Goal: Task Accomplishment & Management: Use online tool/utility

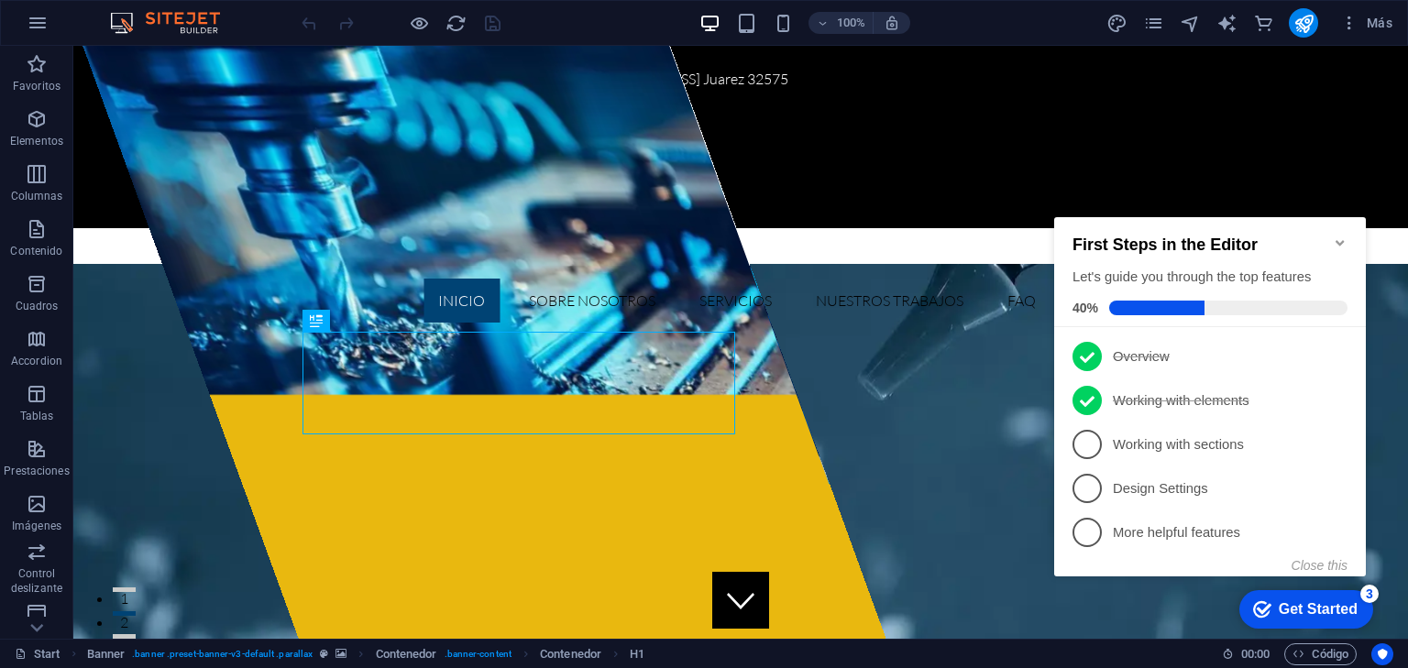
click at [1335, 236] on icon "Minimize checklist" at bounding box center [1340, 243] width 15 height 15
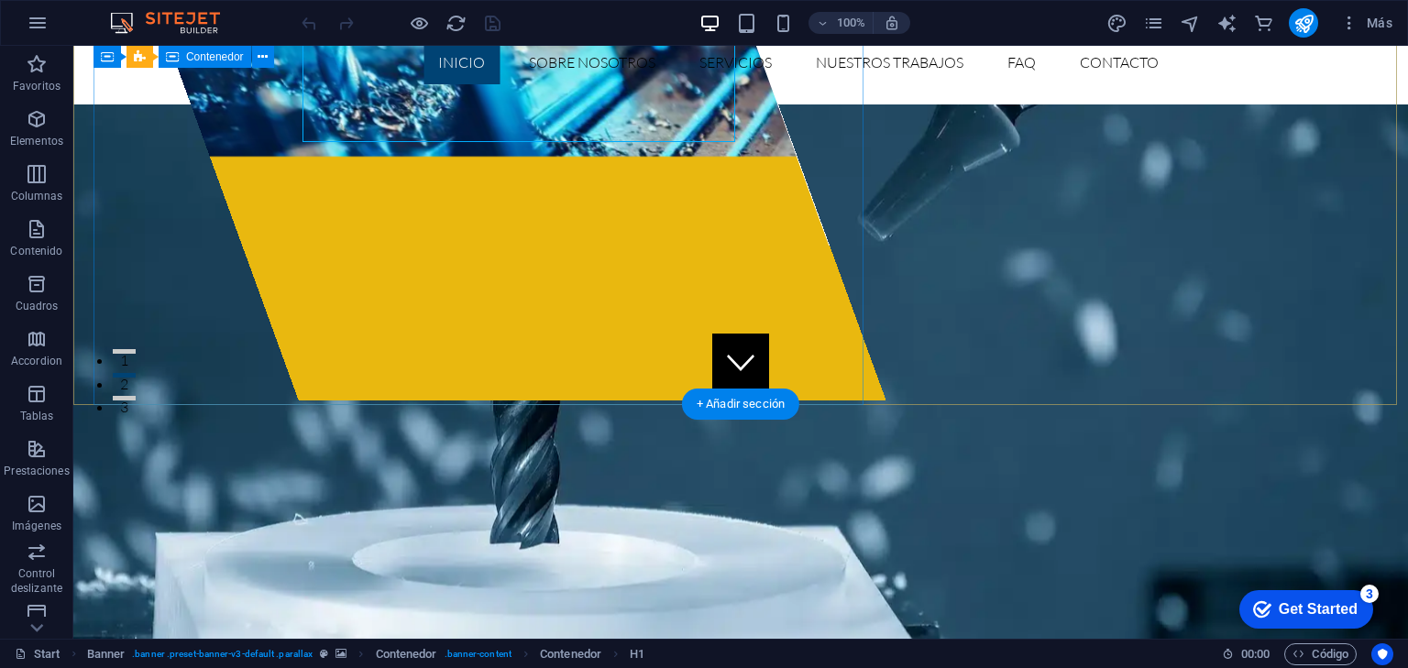
scroll to position [293, 0]
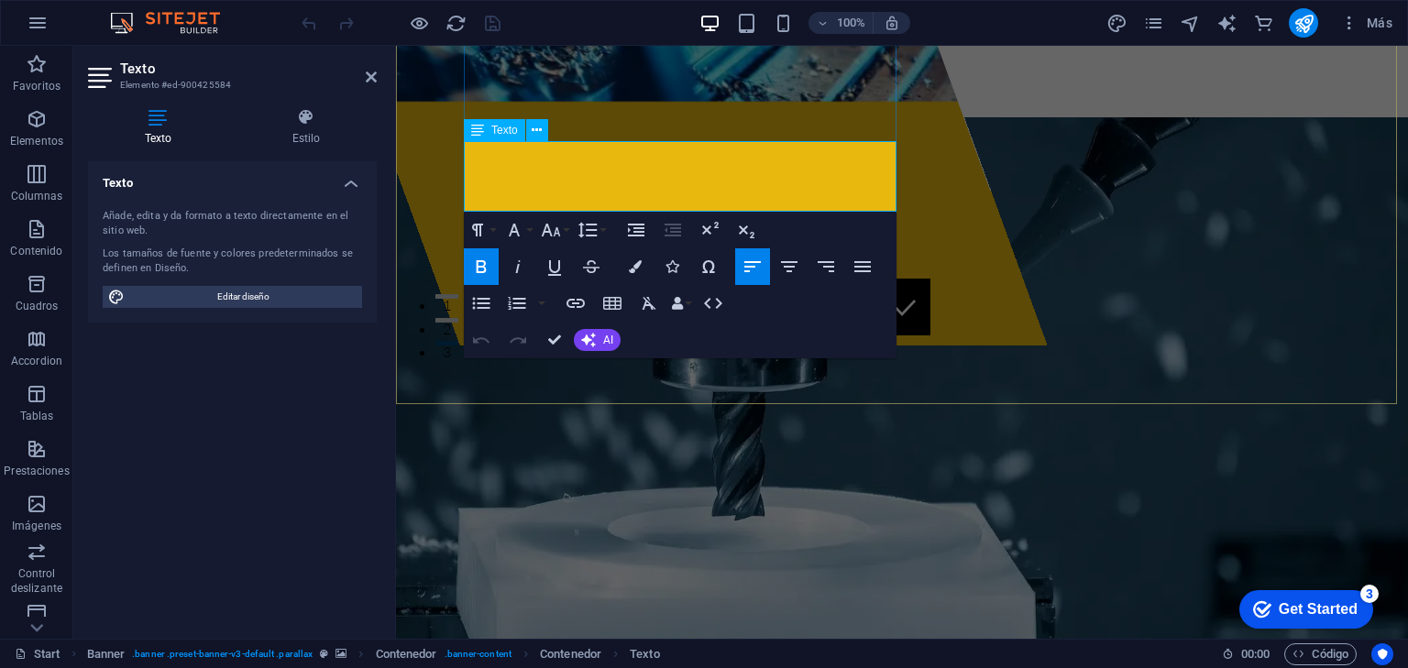
drag, startPoint x: 469, startPoint y: 157, endPoint x: 605, endPoint y: 198, distance: 142.7
click at [631, 264] on icon "button" at bounding box center [635, 266] width 13 height 13
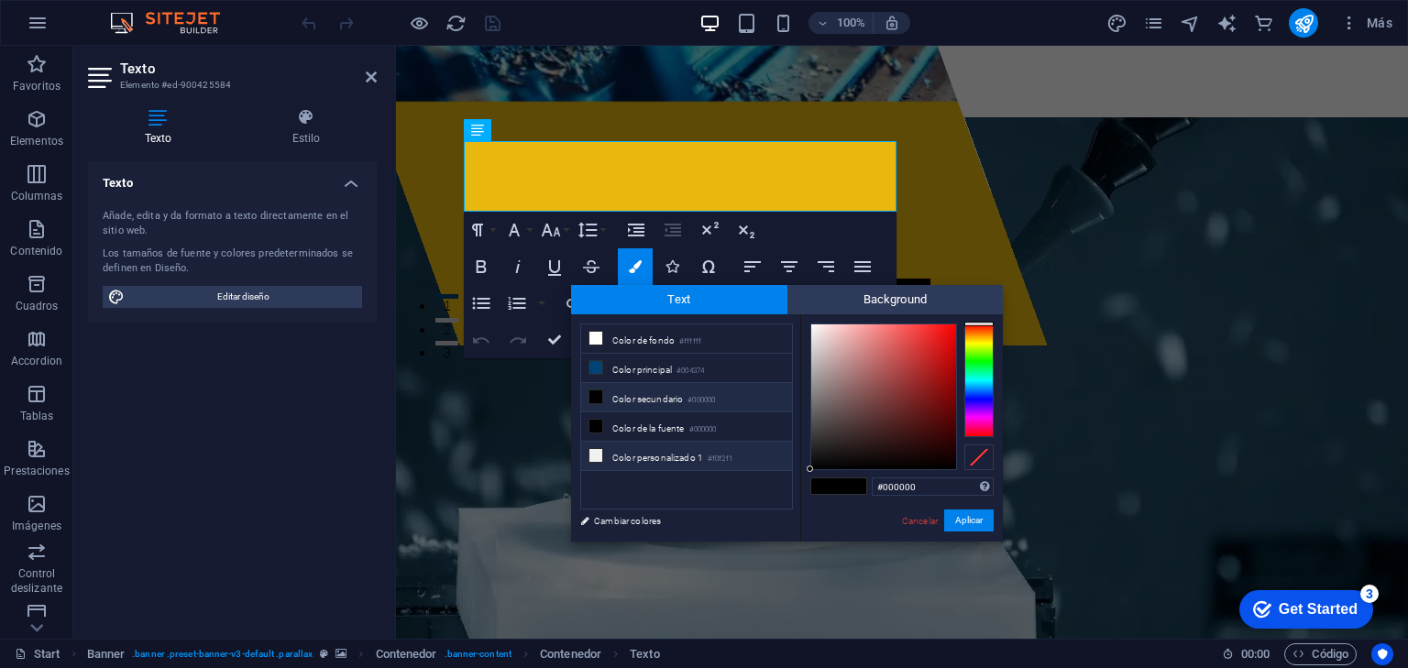
click at [602, 453] on li "Color personalizado 1 #f0f2f1" at bounding box center [686, 456] width 211 height 29
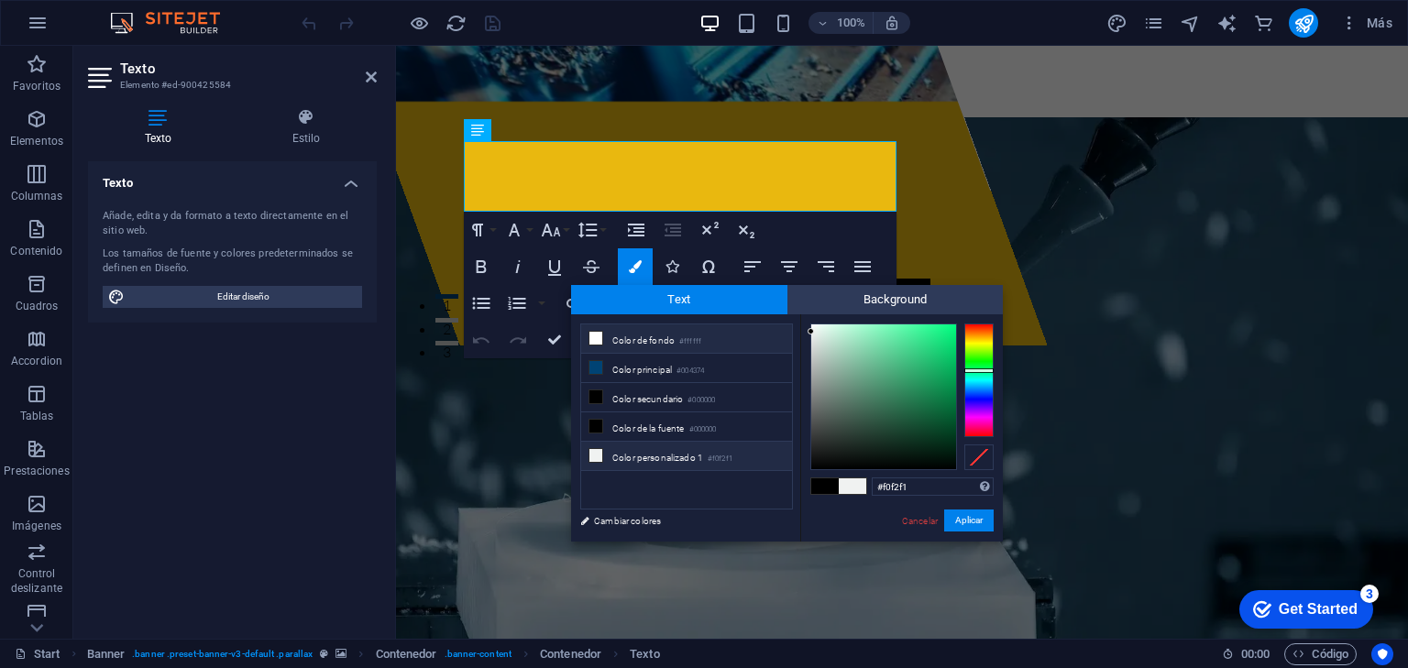
click at [605, 337] on li "Color de fondo #ffffff" at bounding box center [686, 339] width 211 height 29
type input "#ffffff"
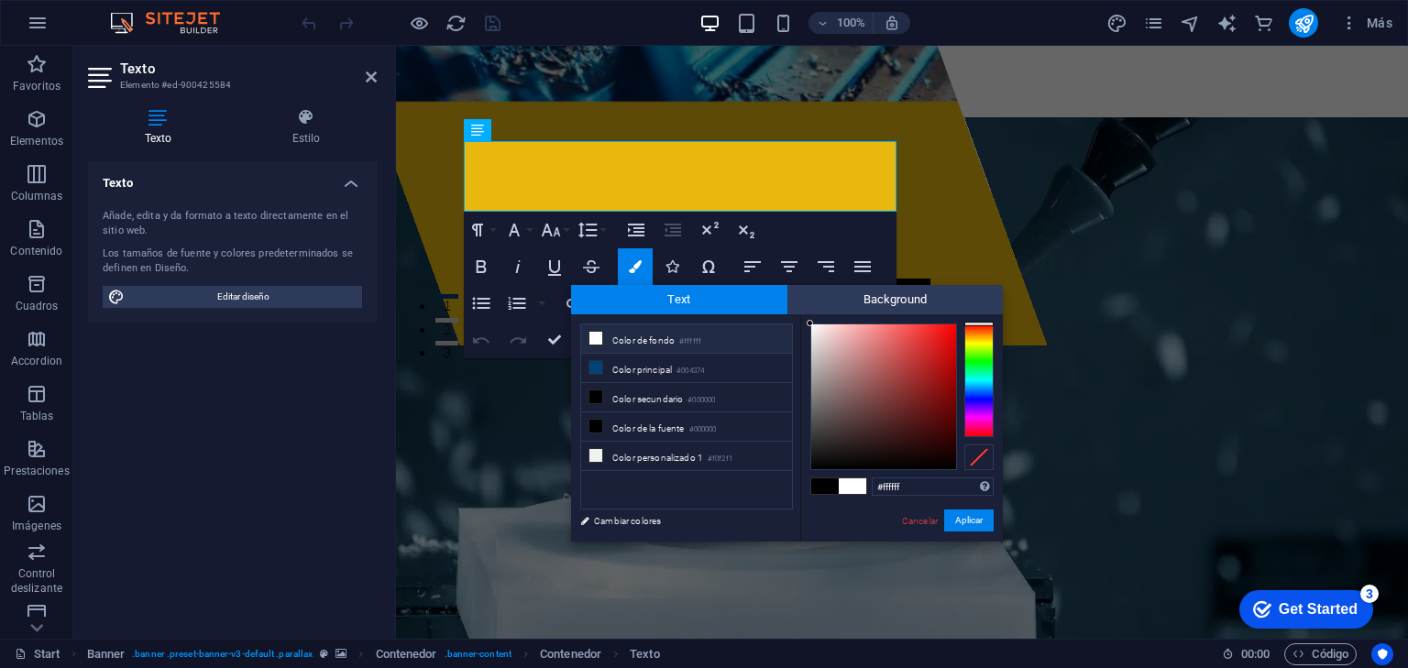
click at [605, 337] on li "Color de fondo #ffffff" at bounding box center [686, 339] width 211 height 29
click at [967, 521] on button "Aplicar" at bounding box center [969, 521] width 50 height 22
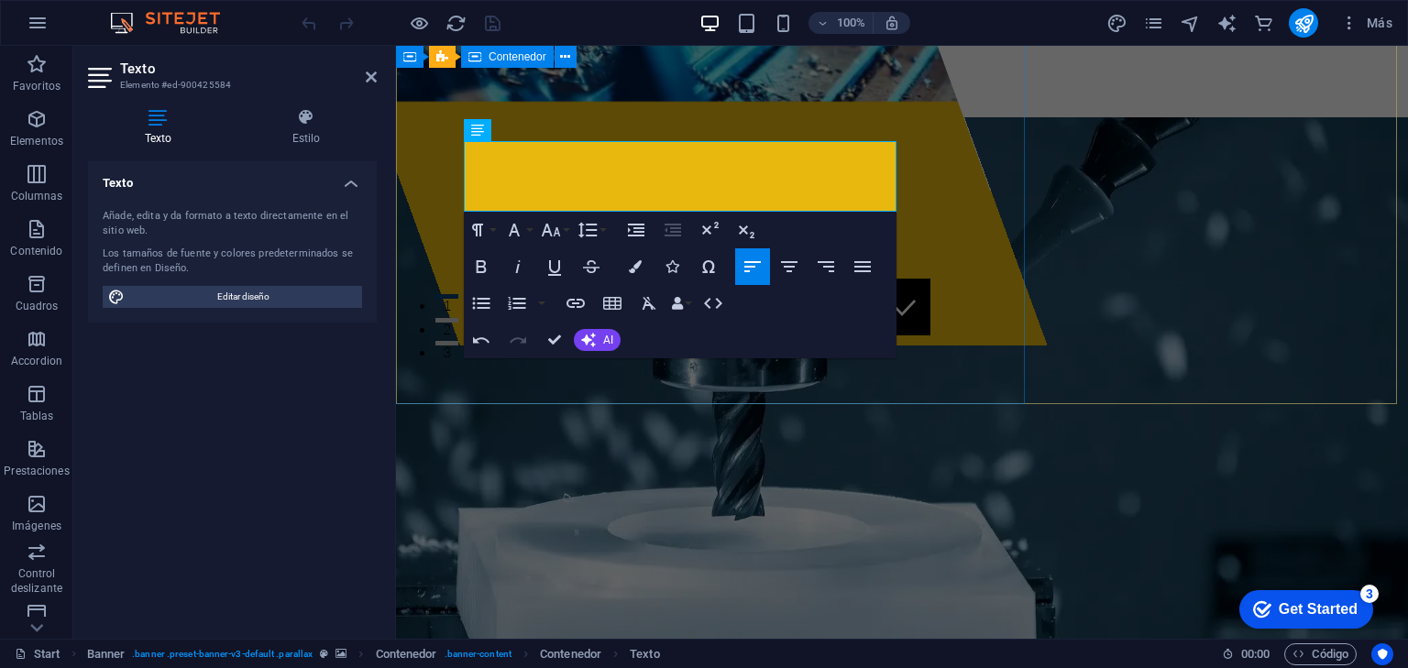
click at [981, 346] on div at bounding box center [645, 48] width 802 height 593
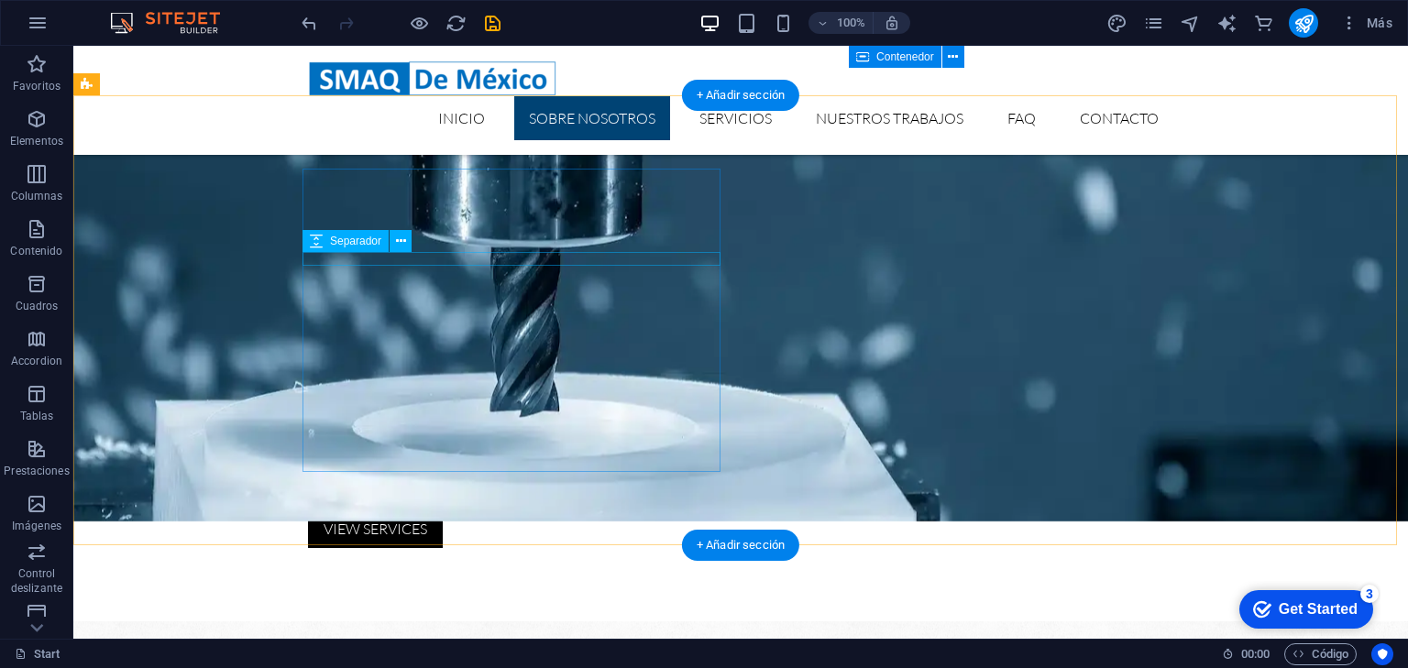
scroll to position [587, 0]
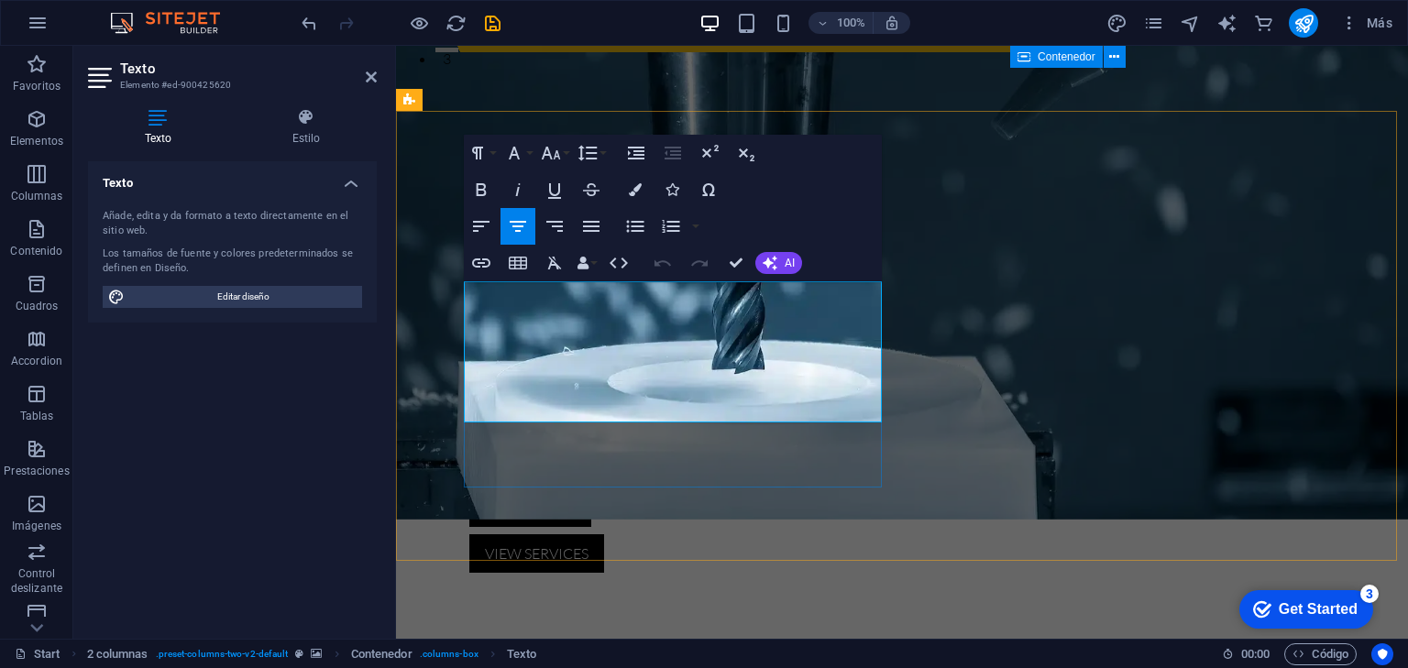
drag, startPoint x: 471, startPoint y: 291, endPoint x: 856, endPoint y: 413, distance: 404.0
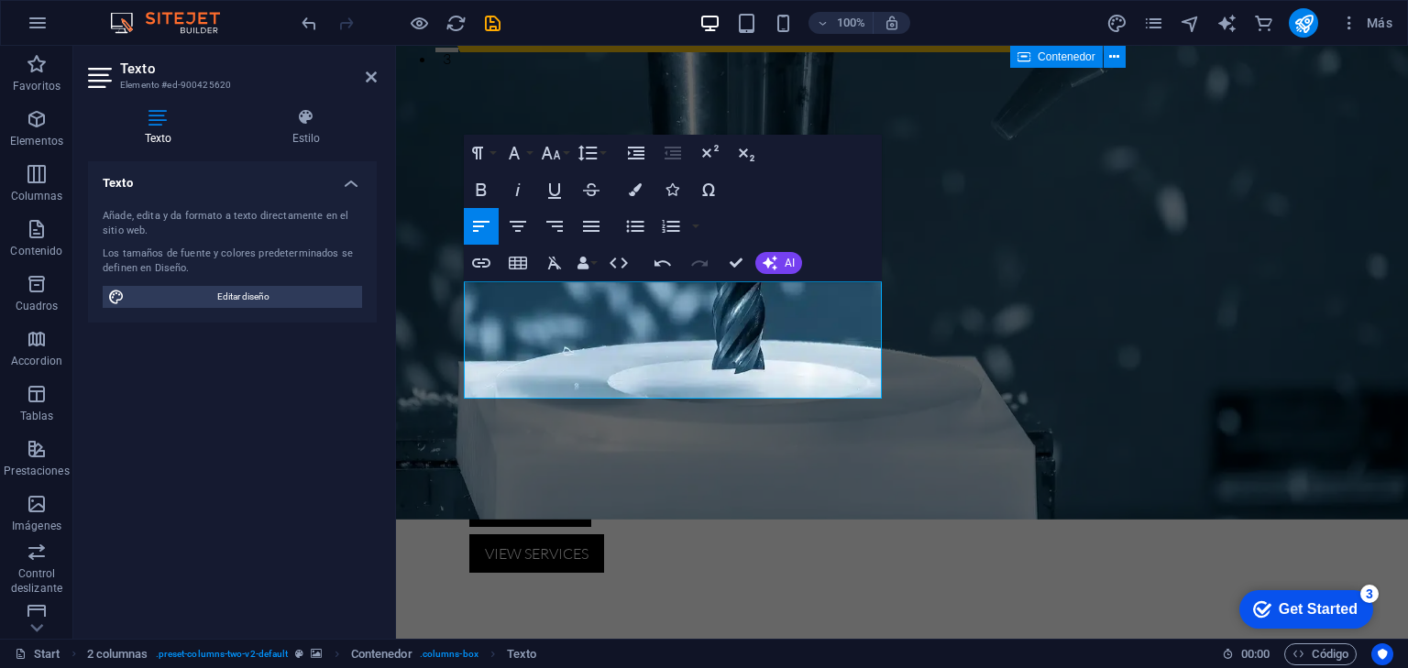
drag, startPoint x: 473, startPoint y: 370, endPoint x: 423, endPoint y: 300, distance: 86.8
click at [591, 230] on icon "button" at bounding box center [591, 226] width 17 height 11
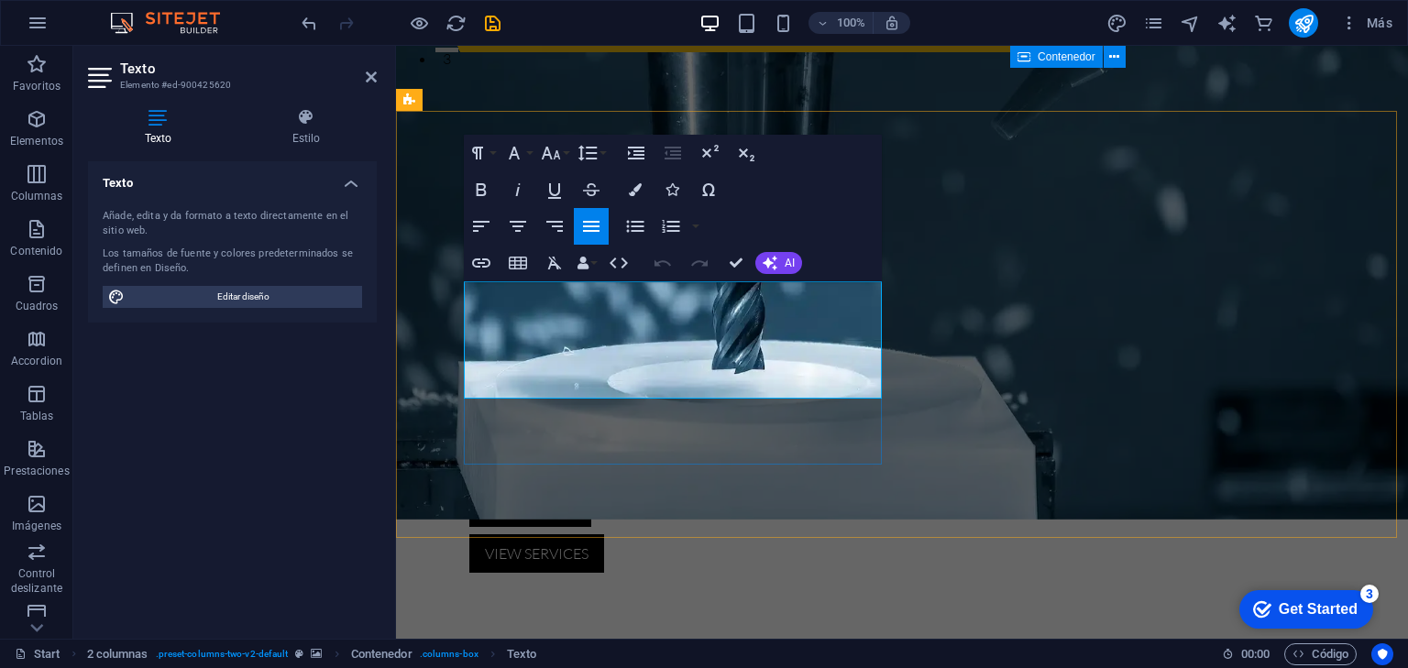
drag, startPoint x: 601, startPoint y: 320, endPoint x: 587, endPoint y: 332, distance: 18.2
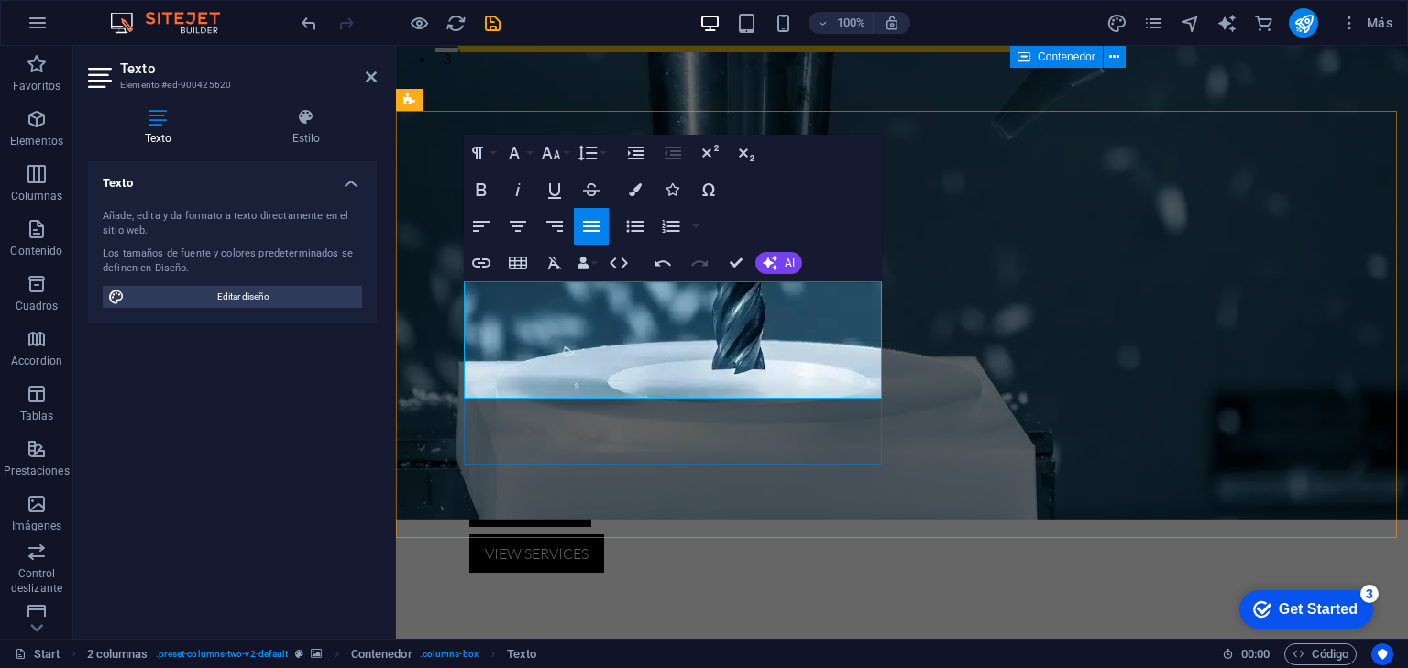
drag, startPoint x: 605, startPoint y: 342, endPoint x: 770, endPoint y: 312, distance: 167.8
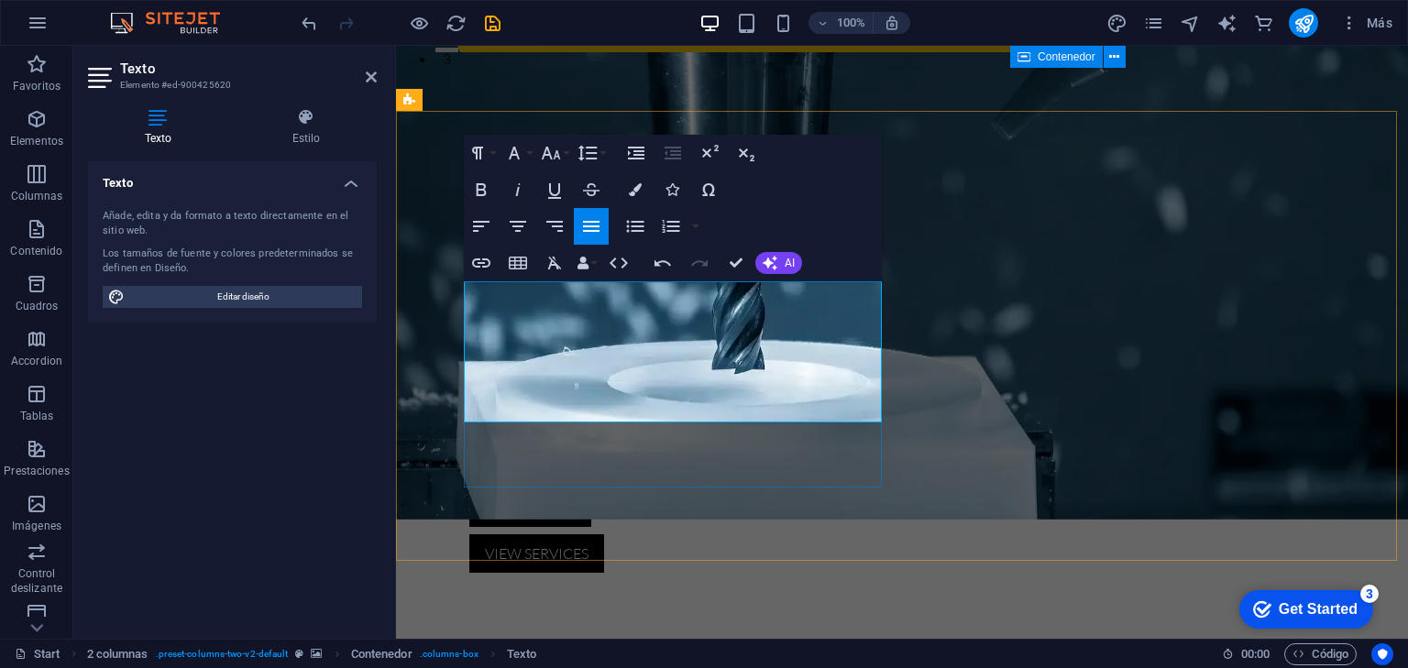
drag, startPoint x: 640, startPoint y: 342, endPoint x: 685, endPoint y: 342, distance: 44.9
drag, startPoint x: 628, startPoint y: 341, endPoint x: 591, endPoint y: 378, distance: 51.9
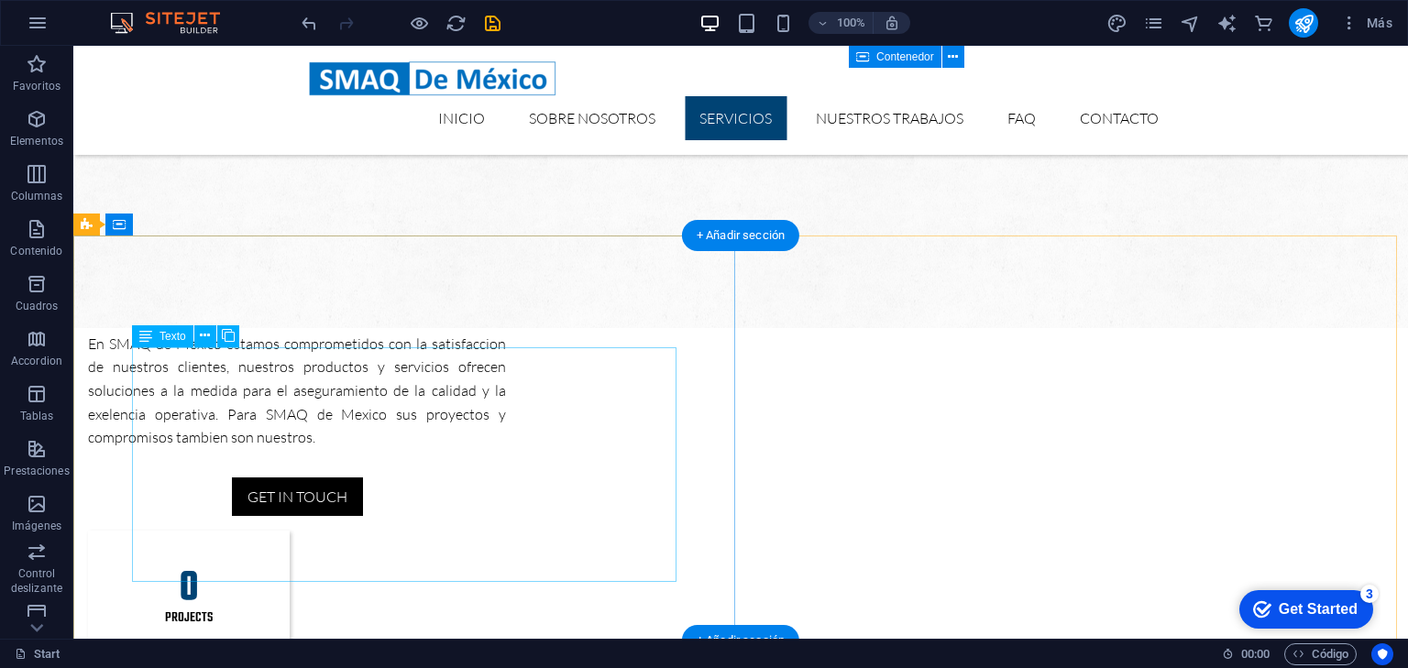
scroll to position [1467, 0]
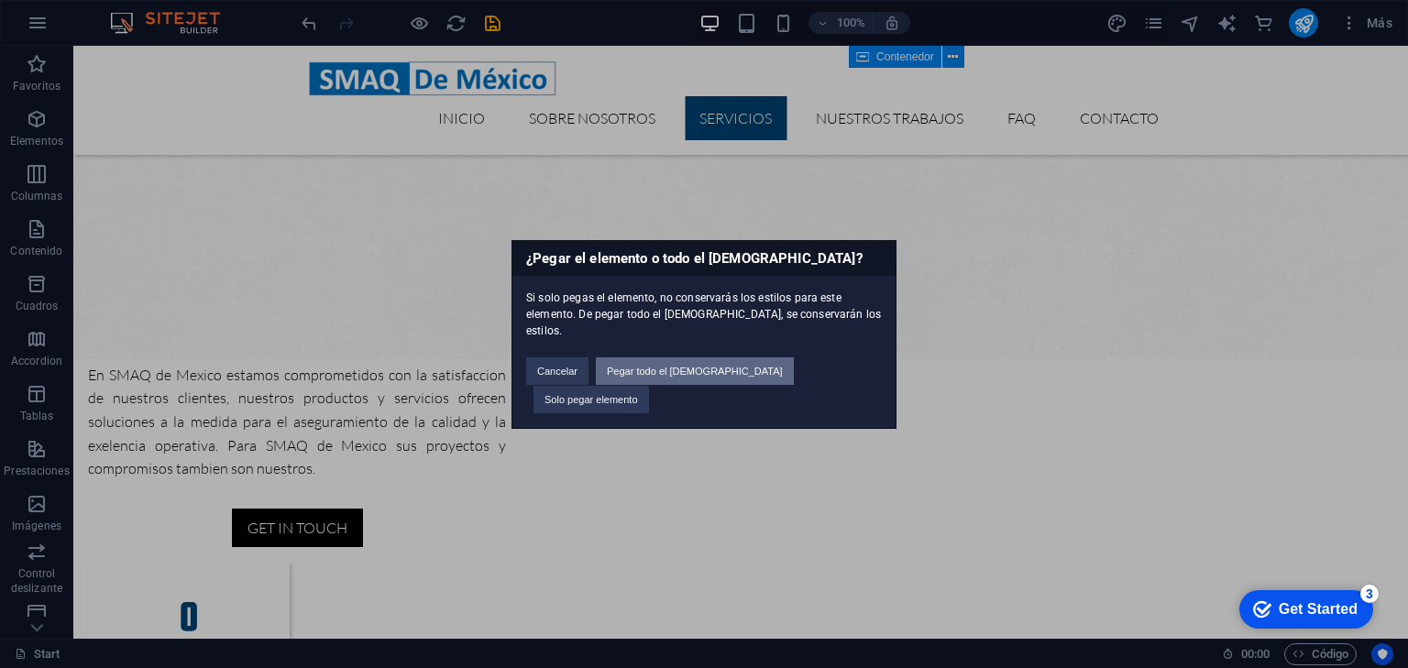
click at [682, 378] on button "Pegar todo el [DEMOGRAPHIC_DATA]" at bounding box center [695, 372] width 198 height 28
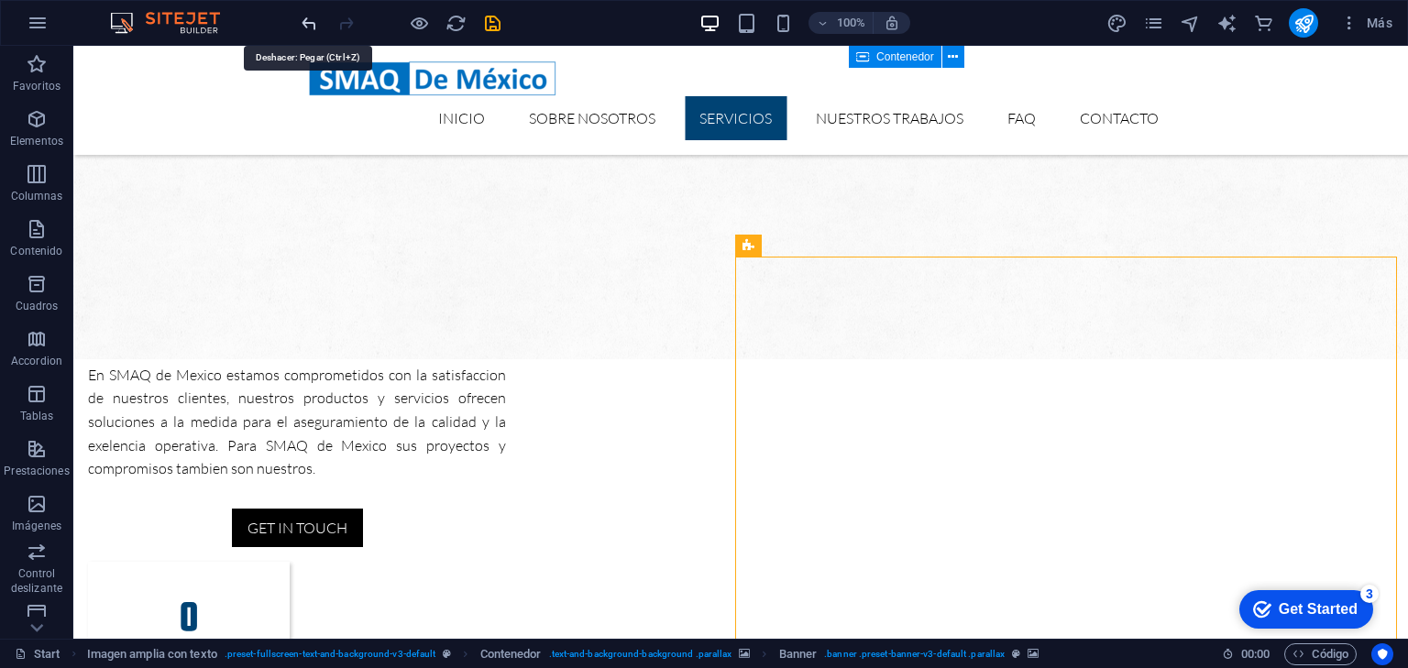
click at [0, 0] on icon "undo" at bounding box center [0, 0] width 0 height 0
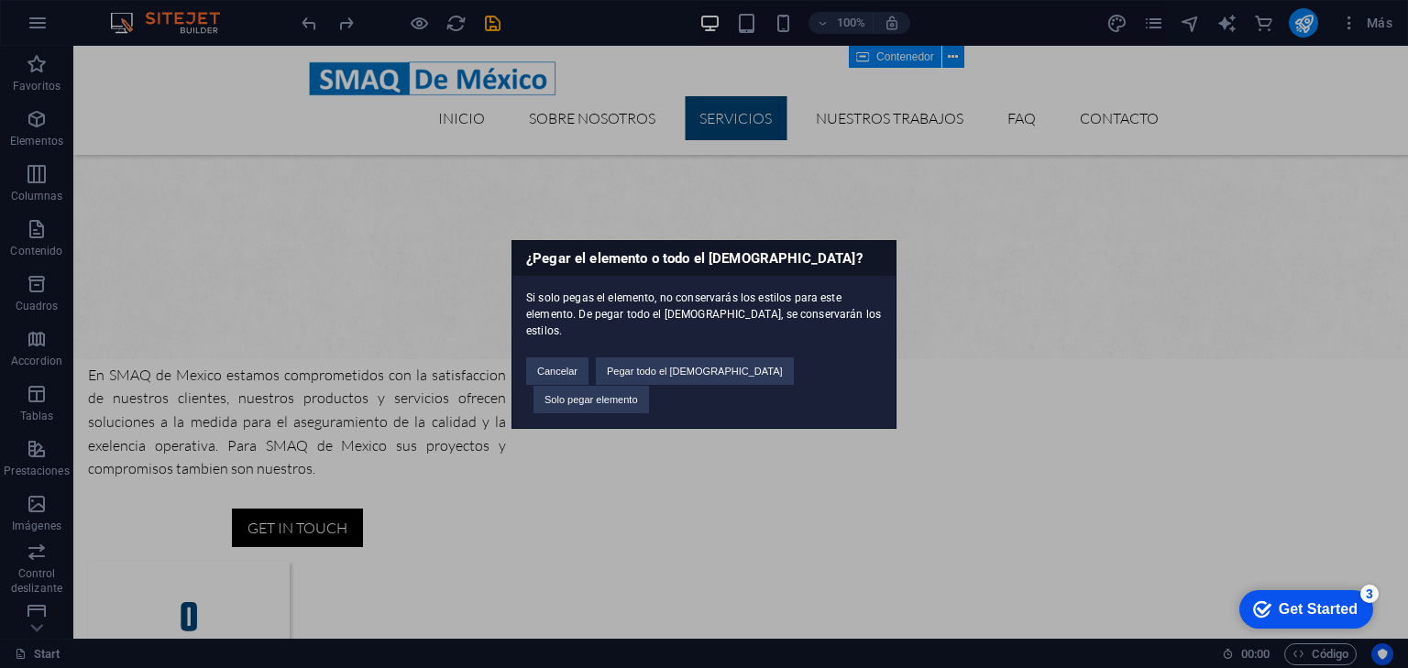
click at [959, 304] on div "¿Pegar el elemento o todo el [DEMOGRAPHIC_DATA]? Si solo pegas el elemento, no …" at bounding box center [704, 334] width 1408 height 668
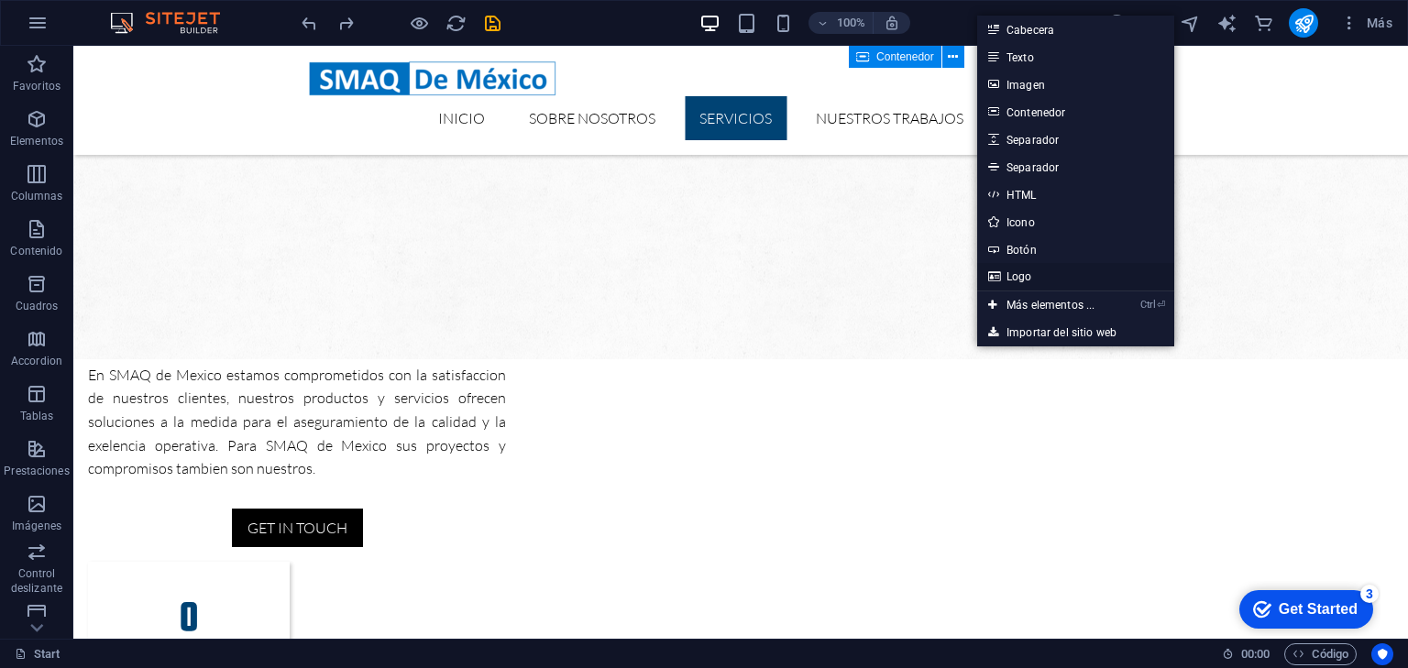
click at [1030, 281] on link "Logo" at bounding box center [1076, 277] width 197 height 28
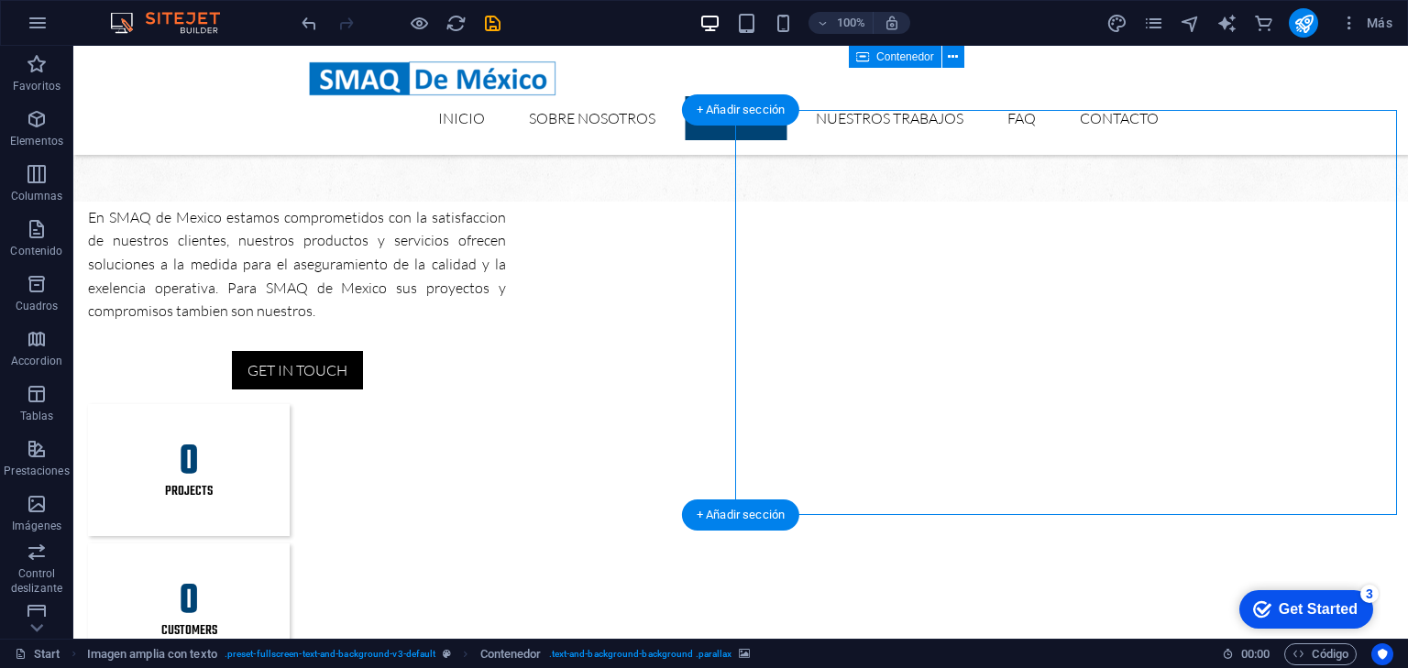
scroll to position [1614, 0]
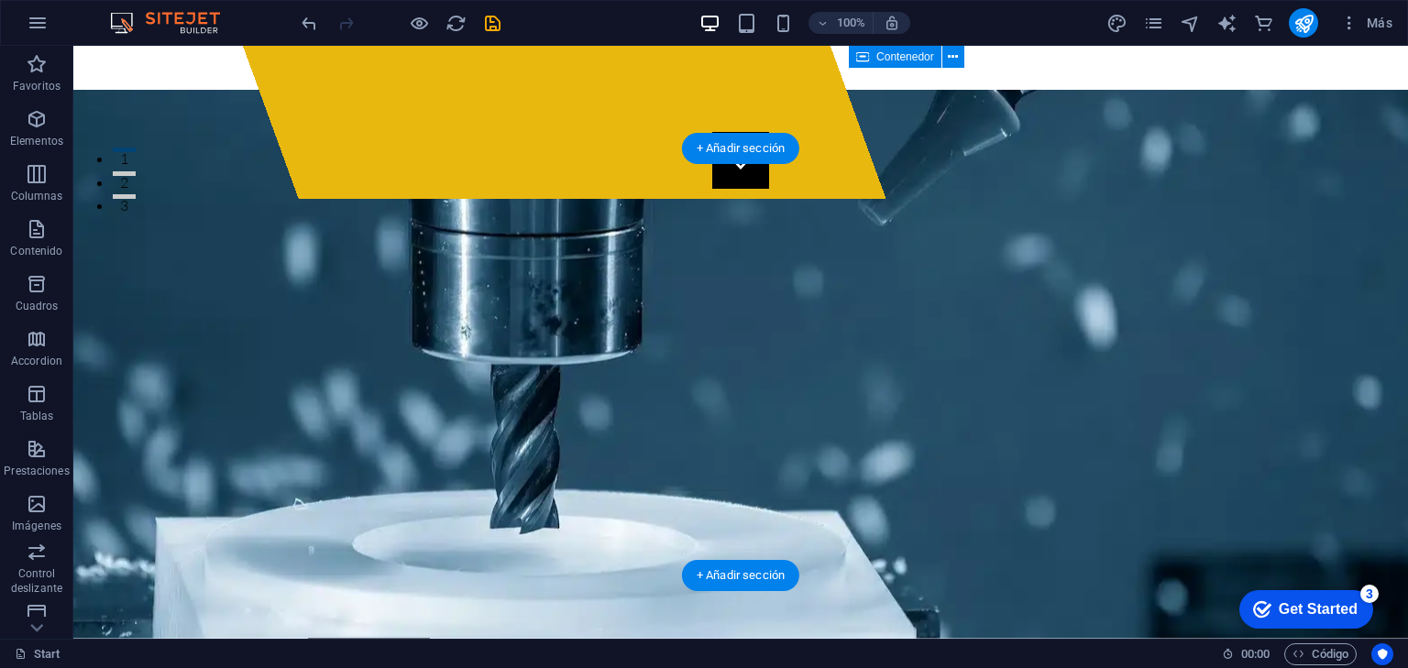
scroll to position [367, 0]
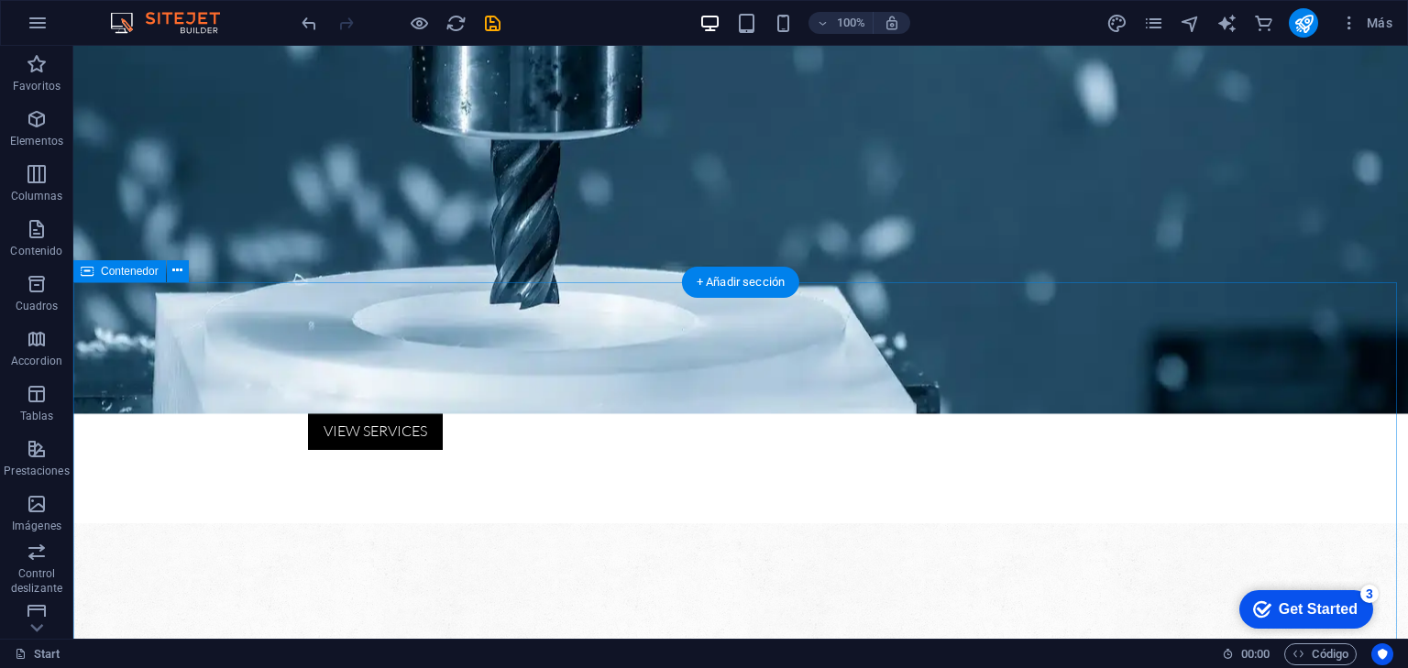
scroll to position [734, 0]
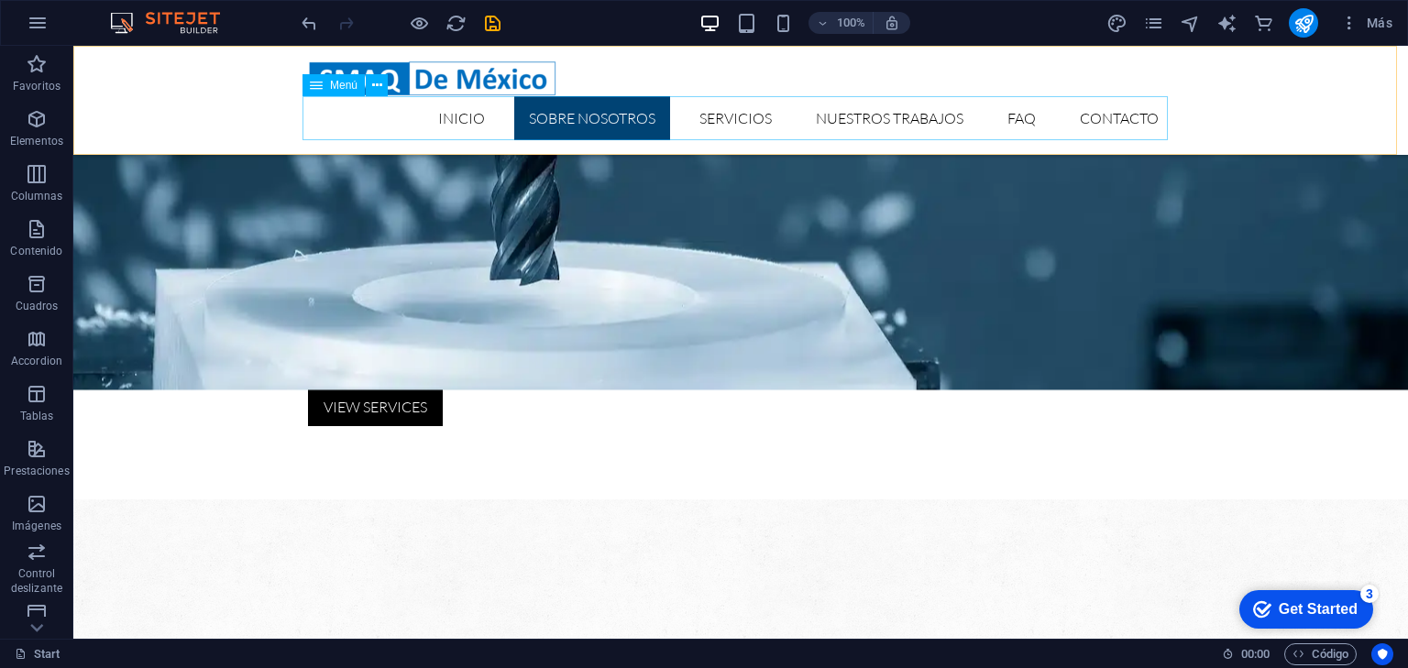
click at [712, 133] on nav "Inicio Sobre Nosotros Servicios Nuestros trabajos FAQ Contacto" at bounding box center [741, 118] width 866 height 44
click at [600, 128] on nav "Inicio Sobre Nosotros Servicios Nuestros trabajos FAQ Contacto" at bounding box center [741, 118] width 866 height 44
select select
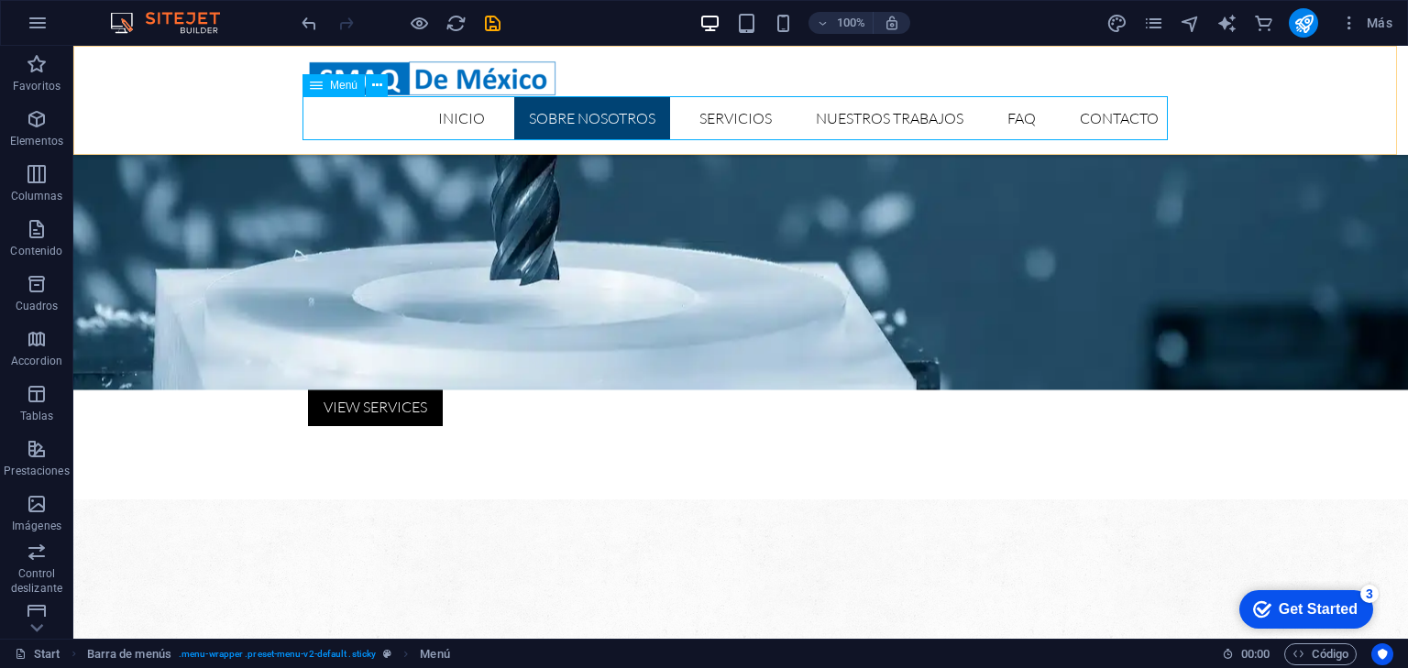
select select
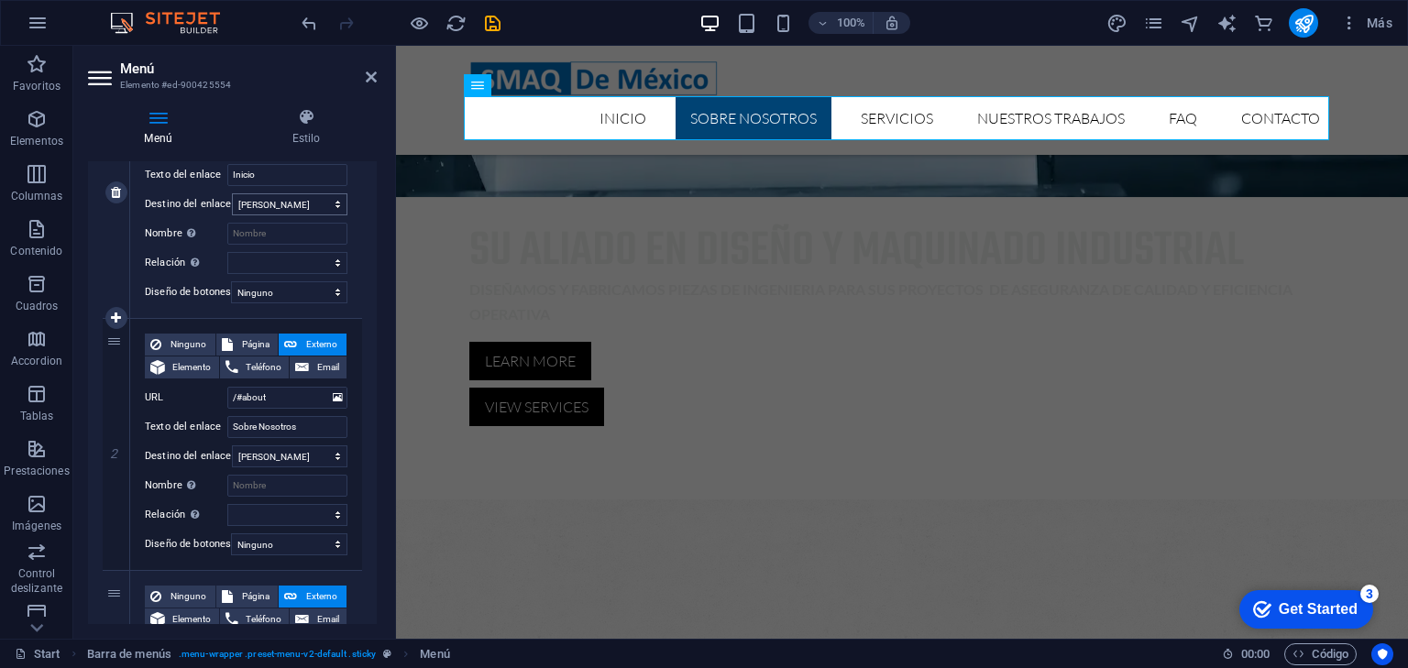
scroll to position [293, 0]
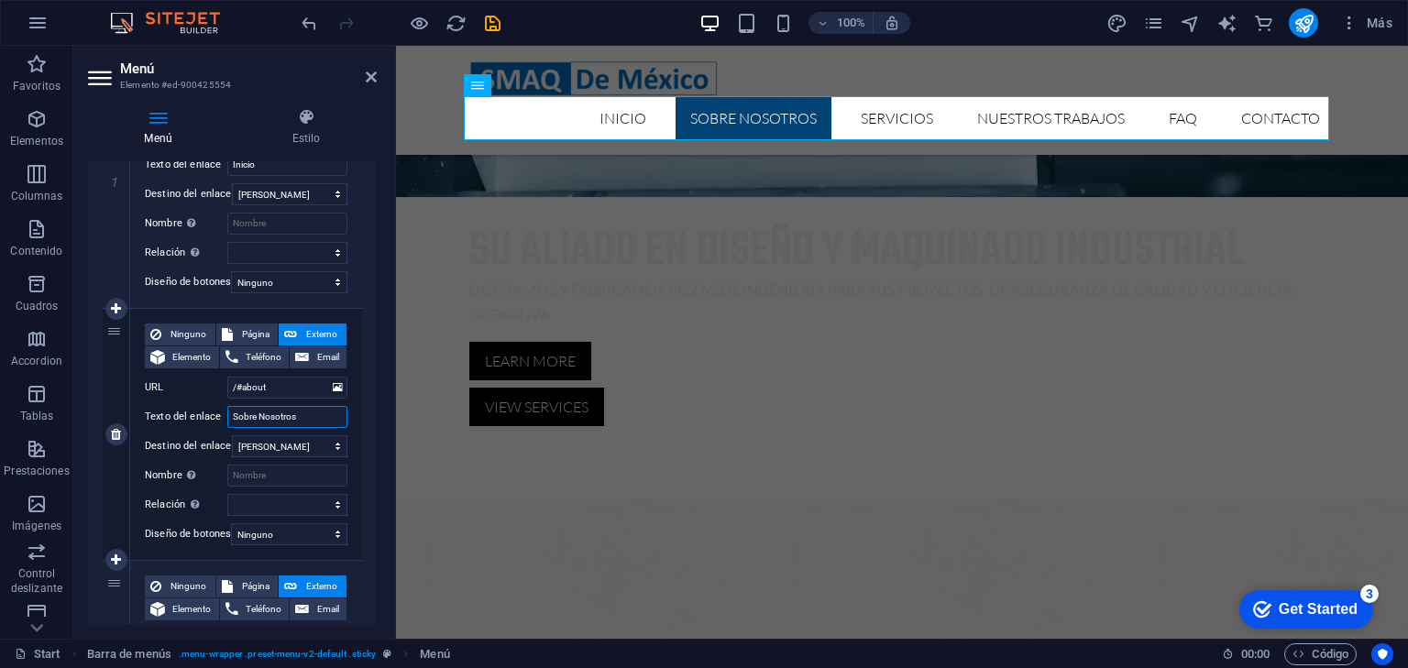
drag, startPoint x: 309, startPoint y: 414, endPoint x: 208, endPoint y: 407, distance: 101.1
click at [208, 407] on div "Texto del enlace Sobre Nosotros" at bounding box center [246, 417] width 203 height 22
type input "n"
type input "N"
select select
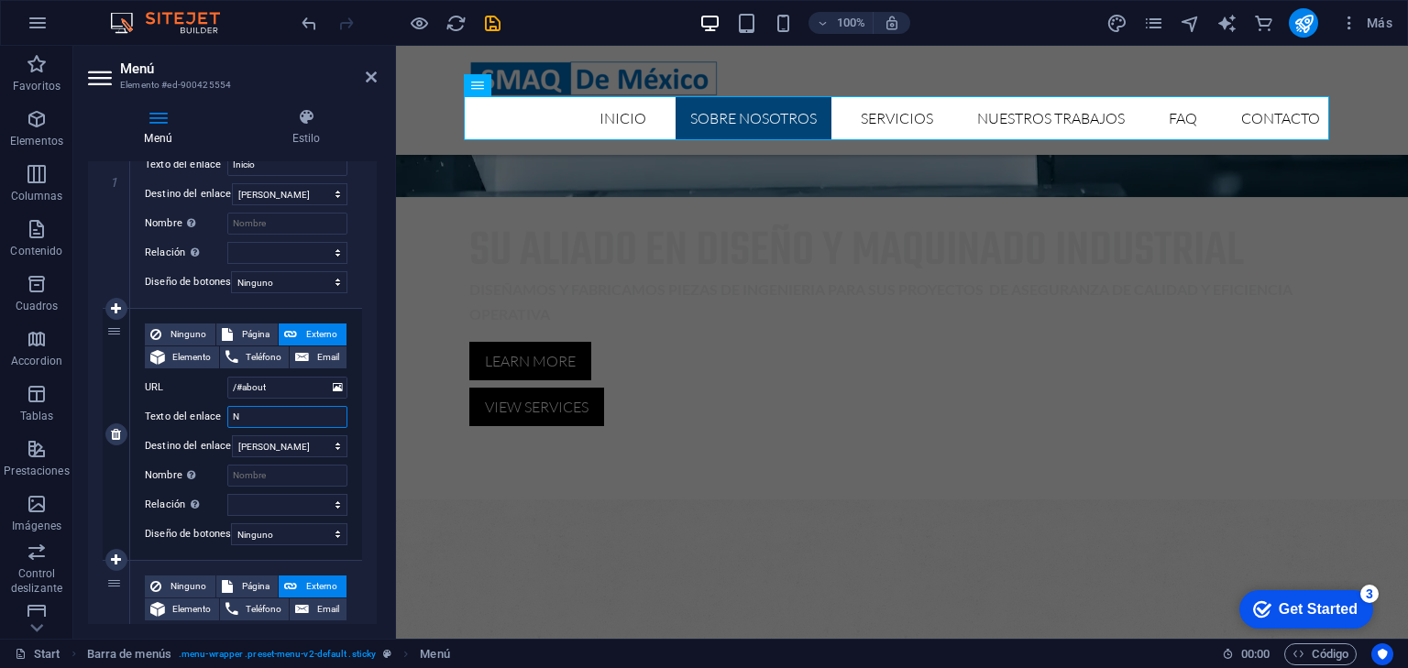
select select
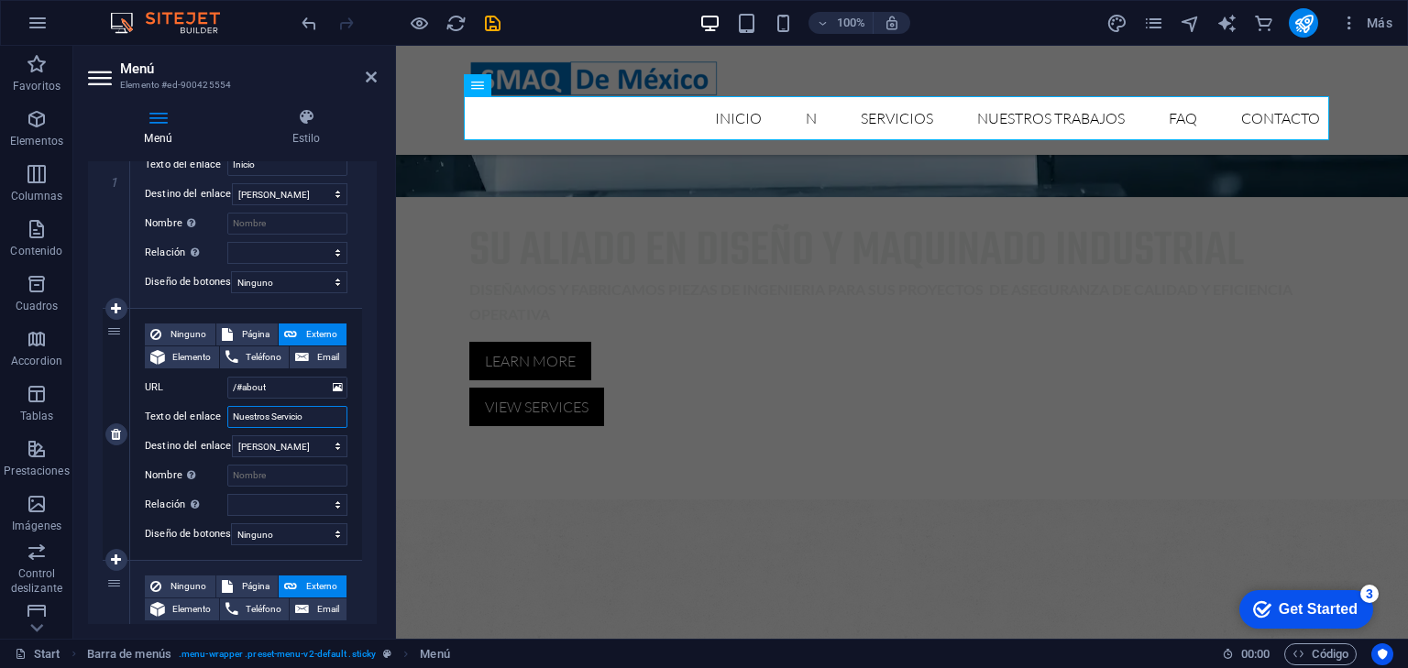
type input "Nuestros Servicios"
select select
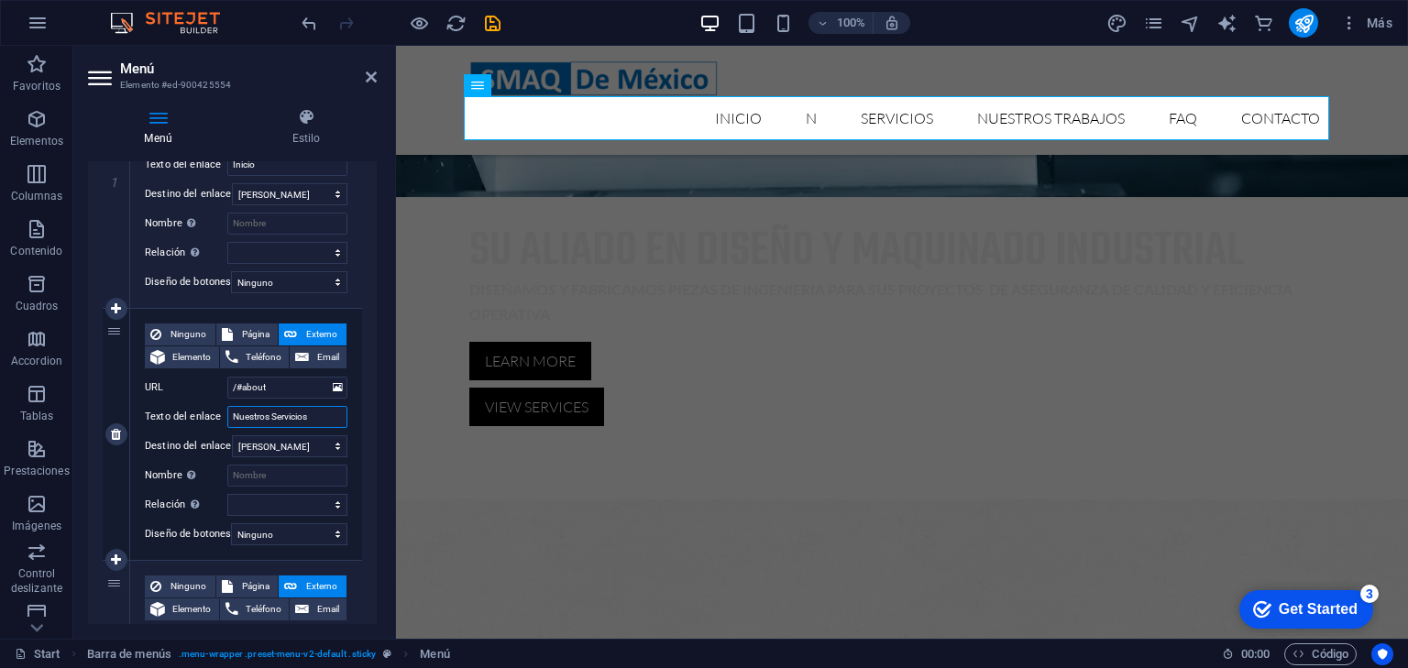
select select
type input "Nuestros Servicios"
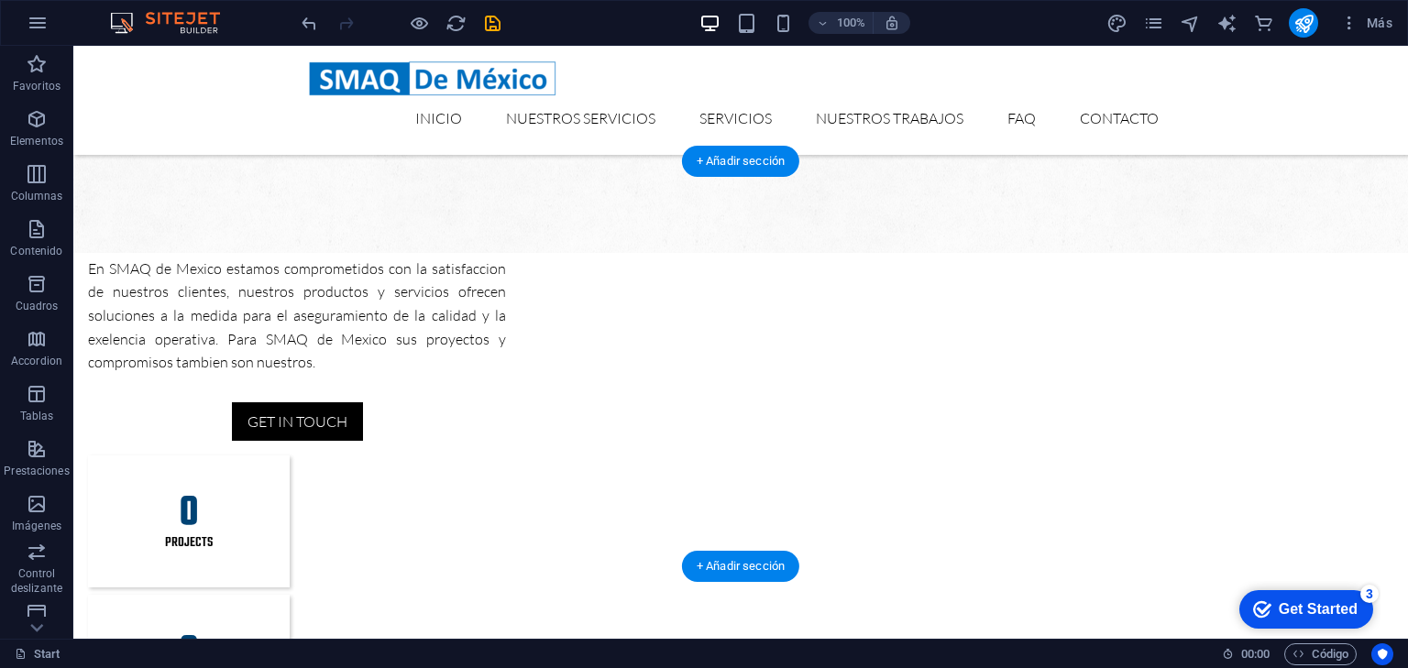
scroll to position [1541, 0]
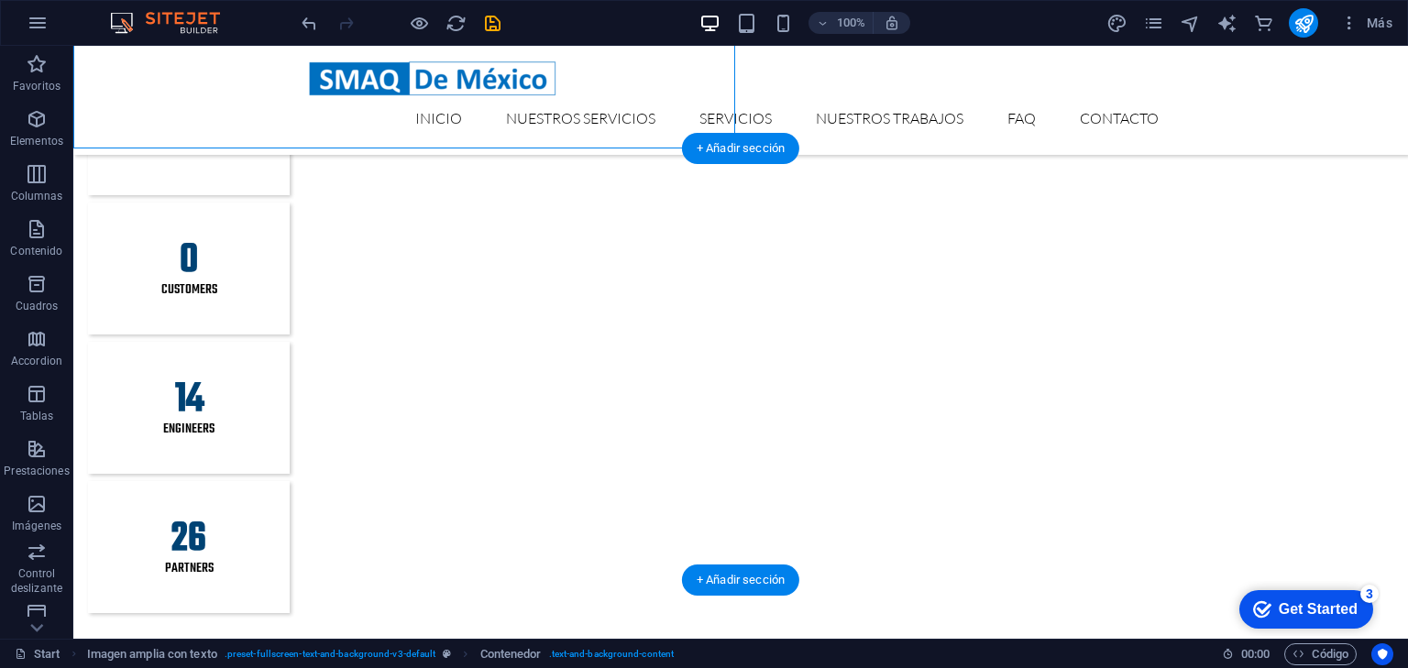
scroll to position [1981, 0]
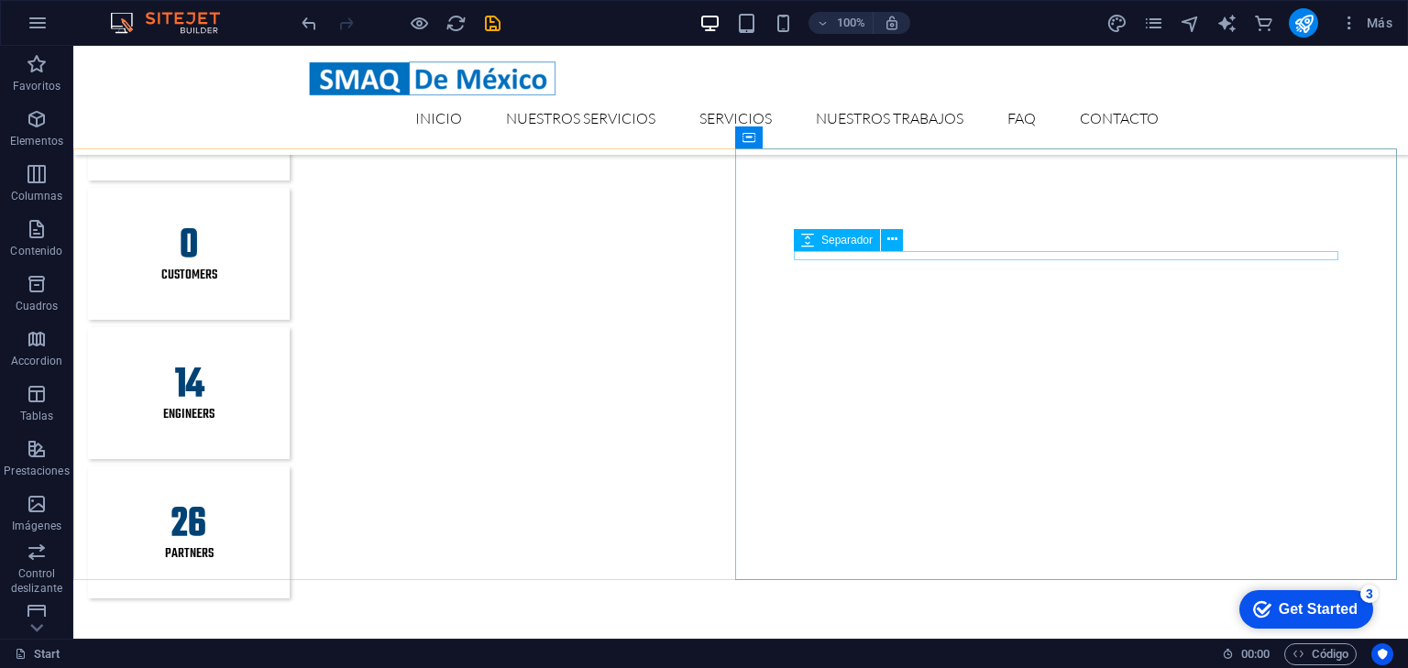
click at [857, 236] on span "Separador" at bounding box center [847, 240] width 51 height 11
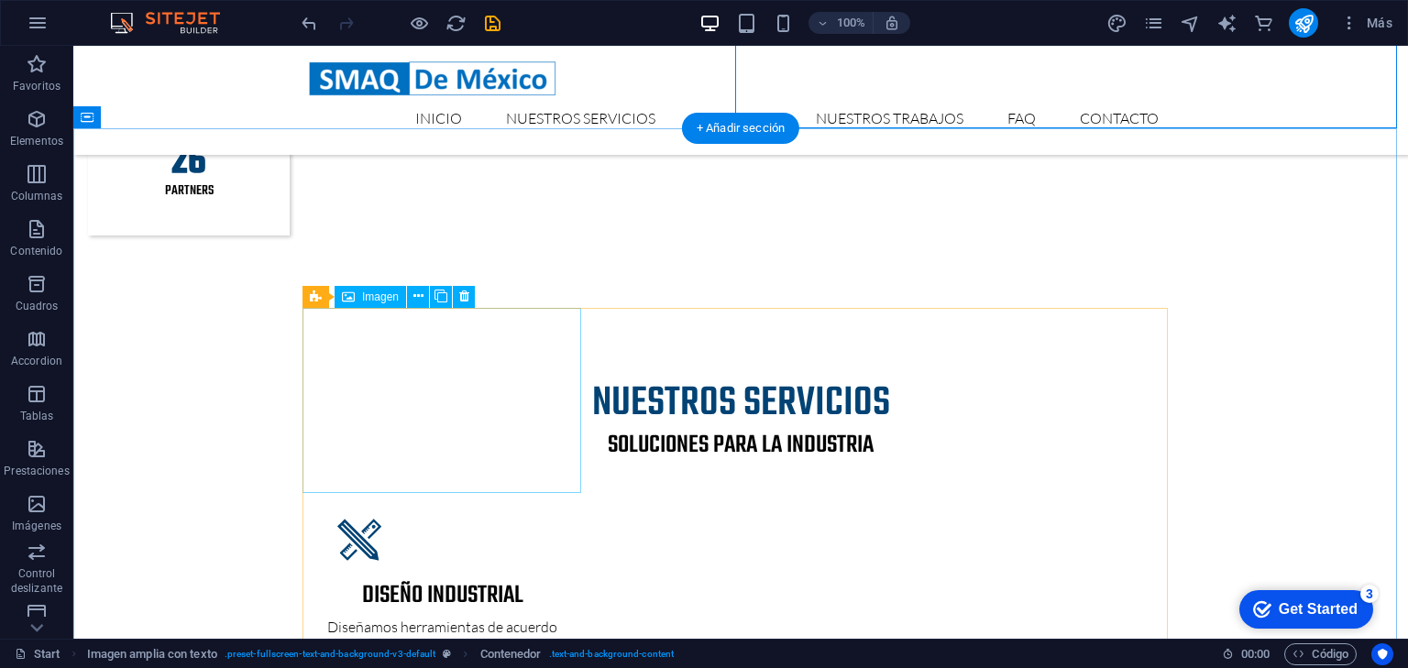
scroll to position [2226, 0]
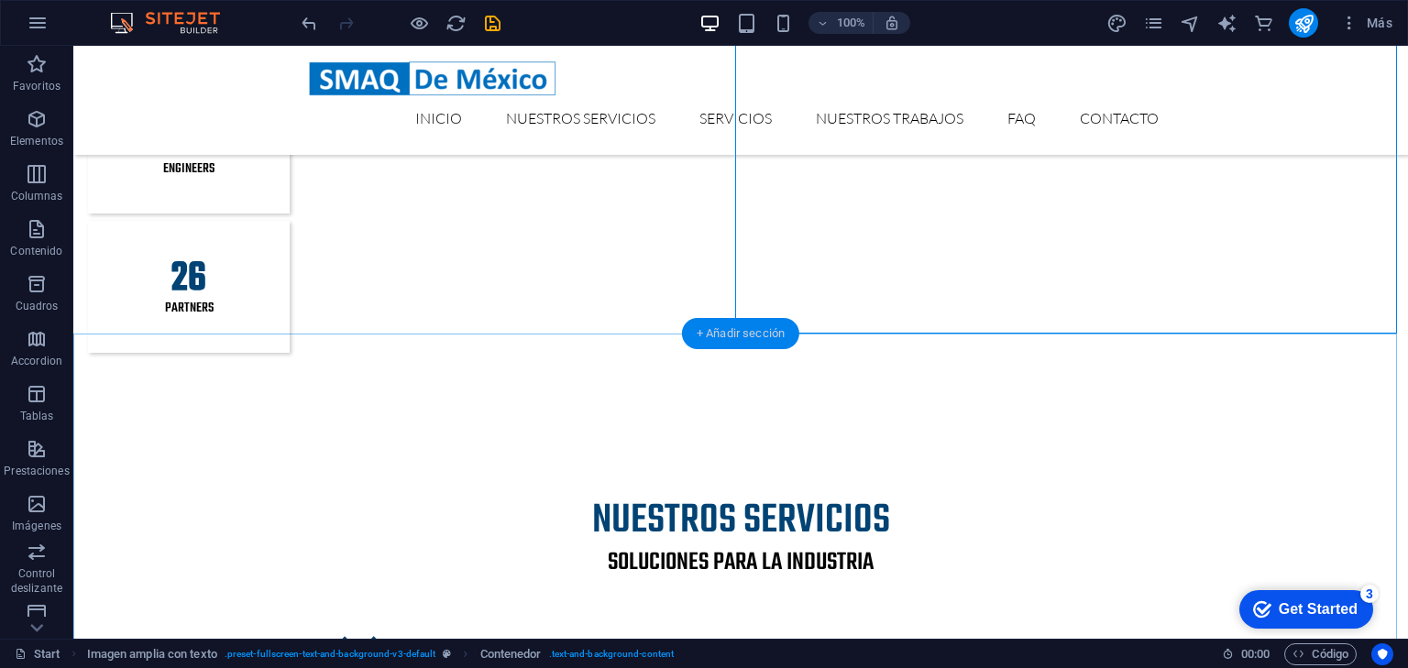
click at [775, 335] on div "+ Añadir sección" at bounding box center [740, 333] width 117 height 31
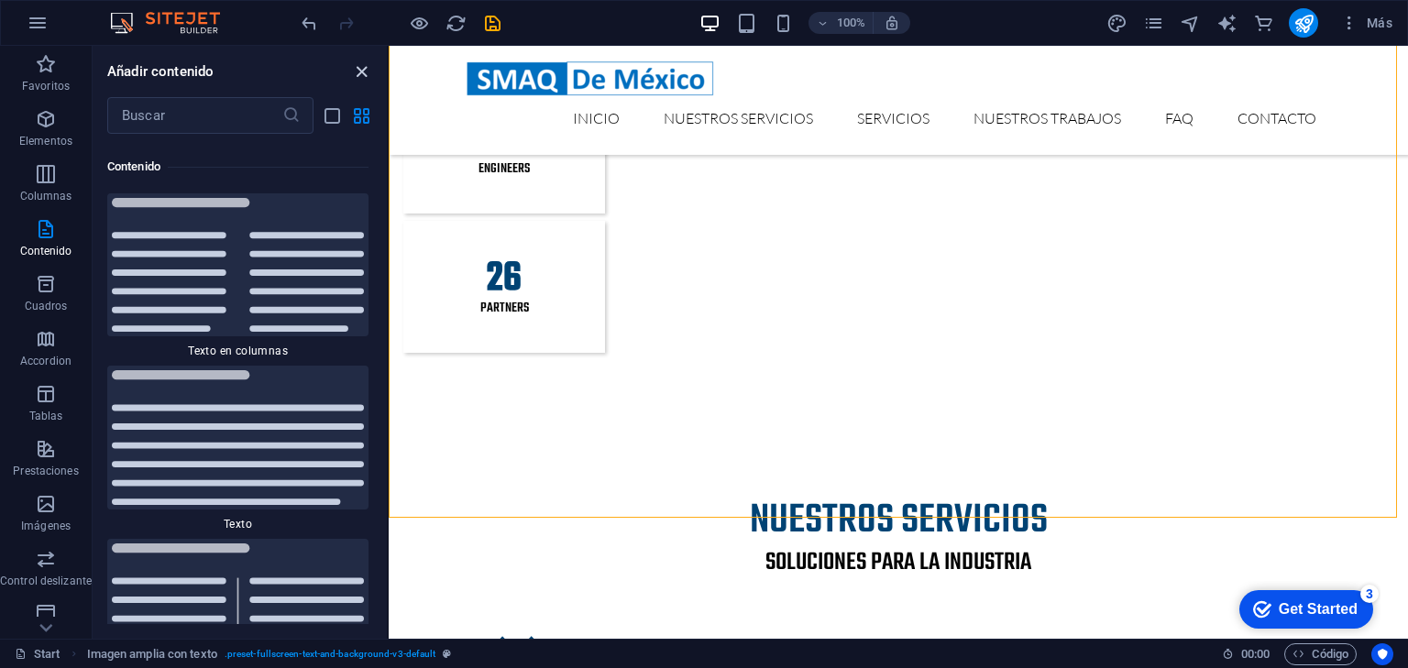
drag, startPoint x: 361, startPoint y: 70, endPoint x: 287, endPoint y: 24, distance: 87.3
click at [360, 70] on icon "close panel" at bounding box center [361, 71] width 21 height 21
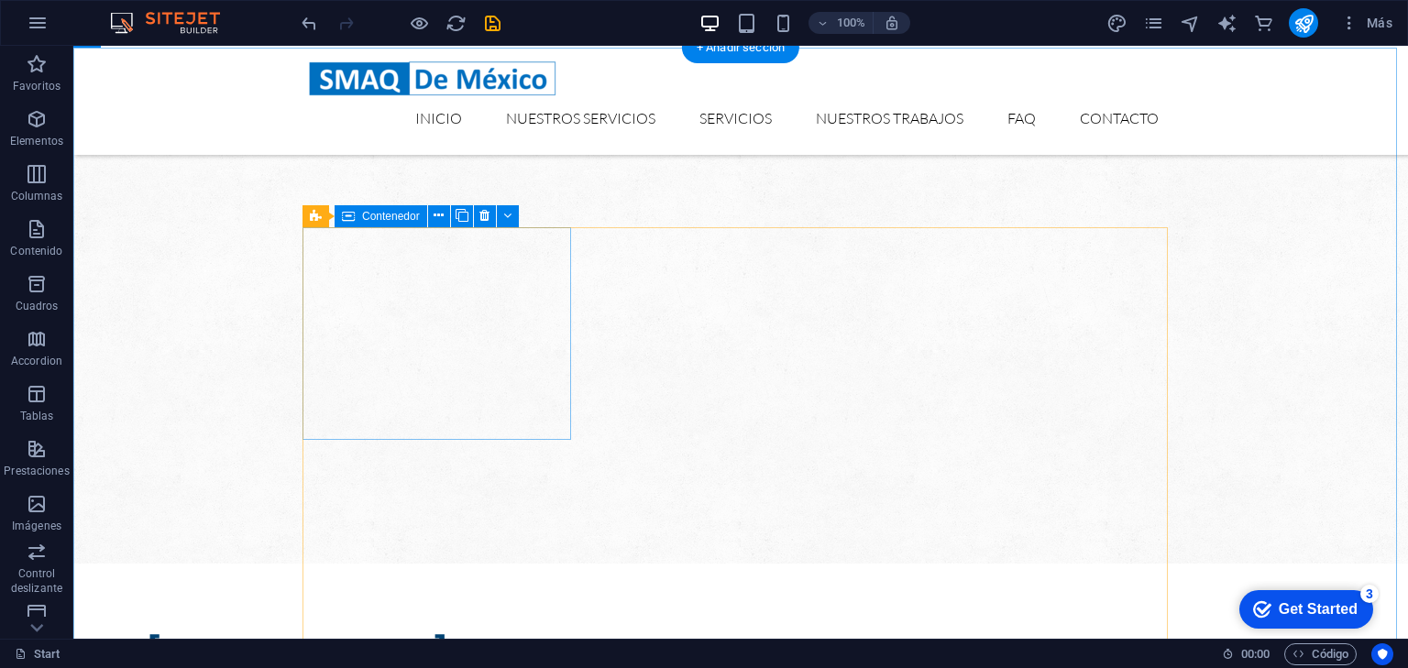
scroll to position [1126, 0]
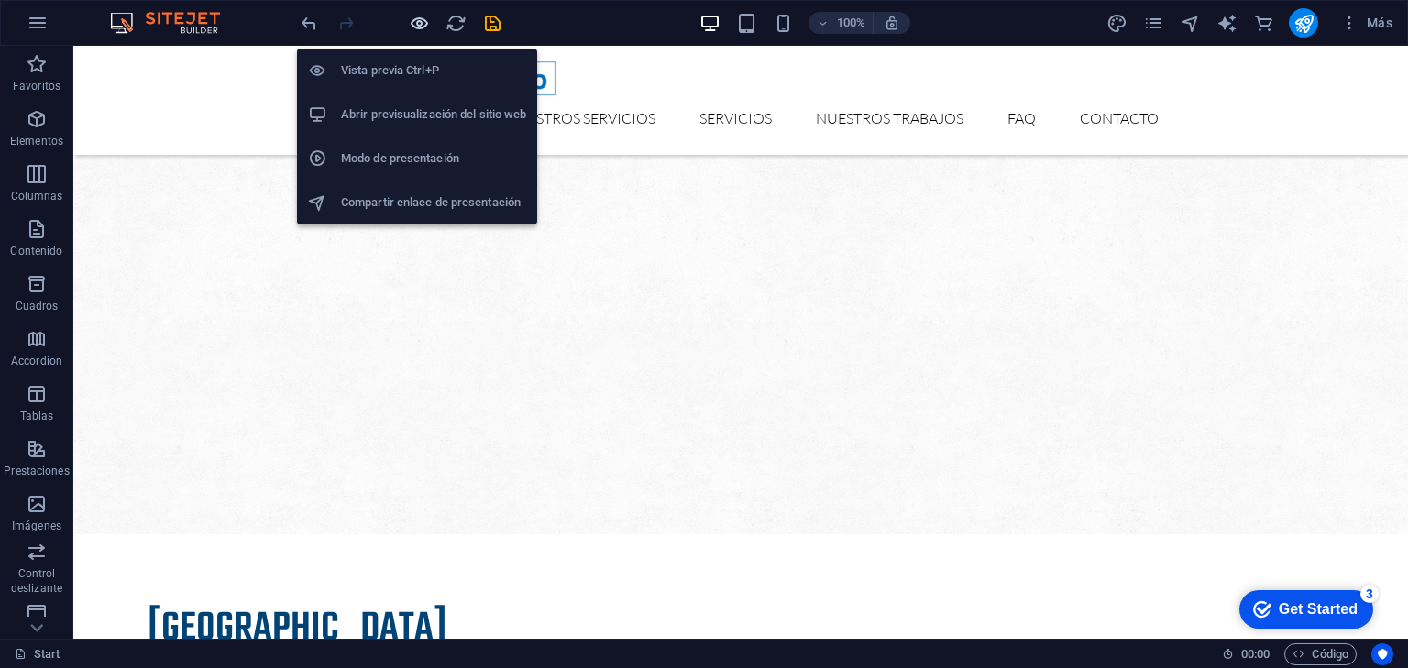
click at [415, 24] on icon "button" at bounding box center [419, 23] width 21 height 21
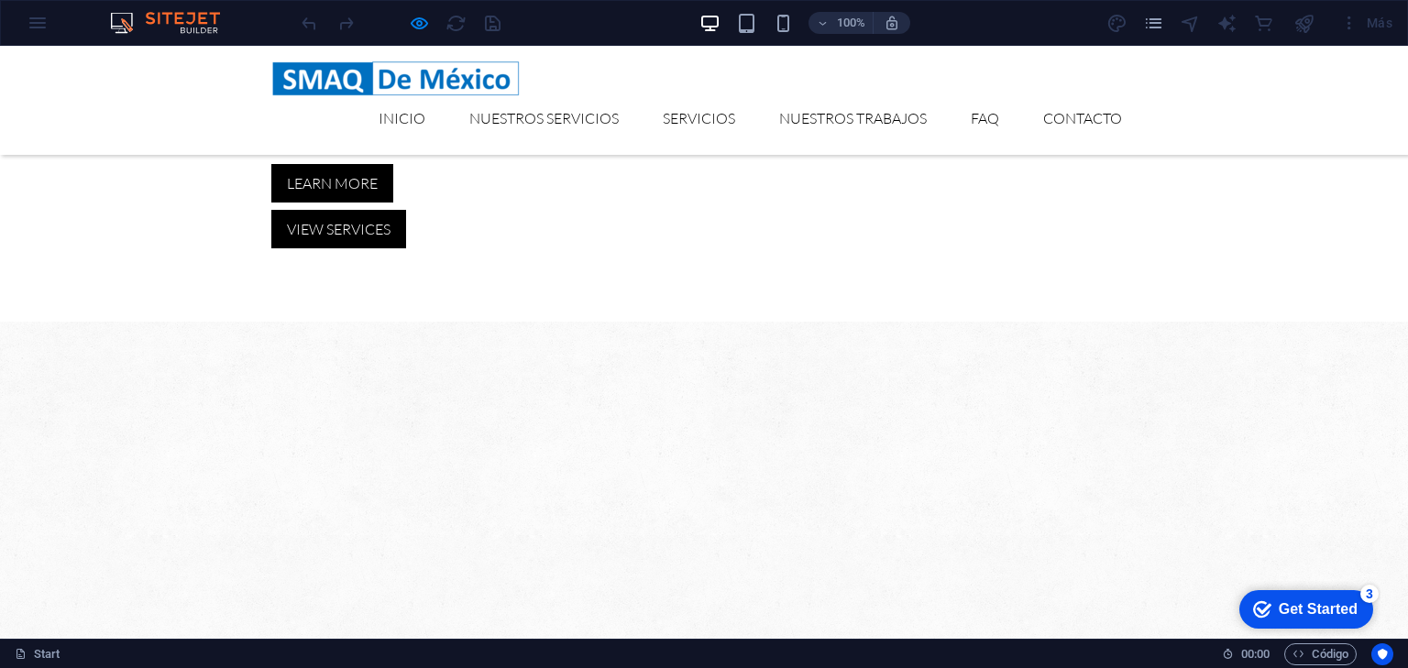
scroll to position [906, 0]
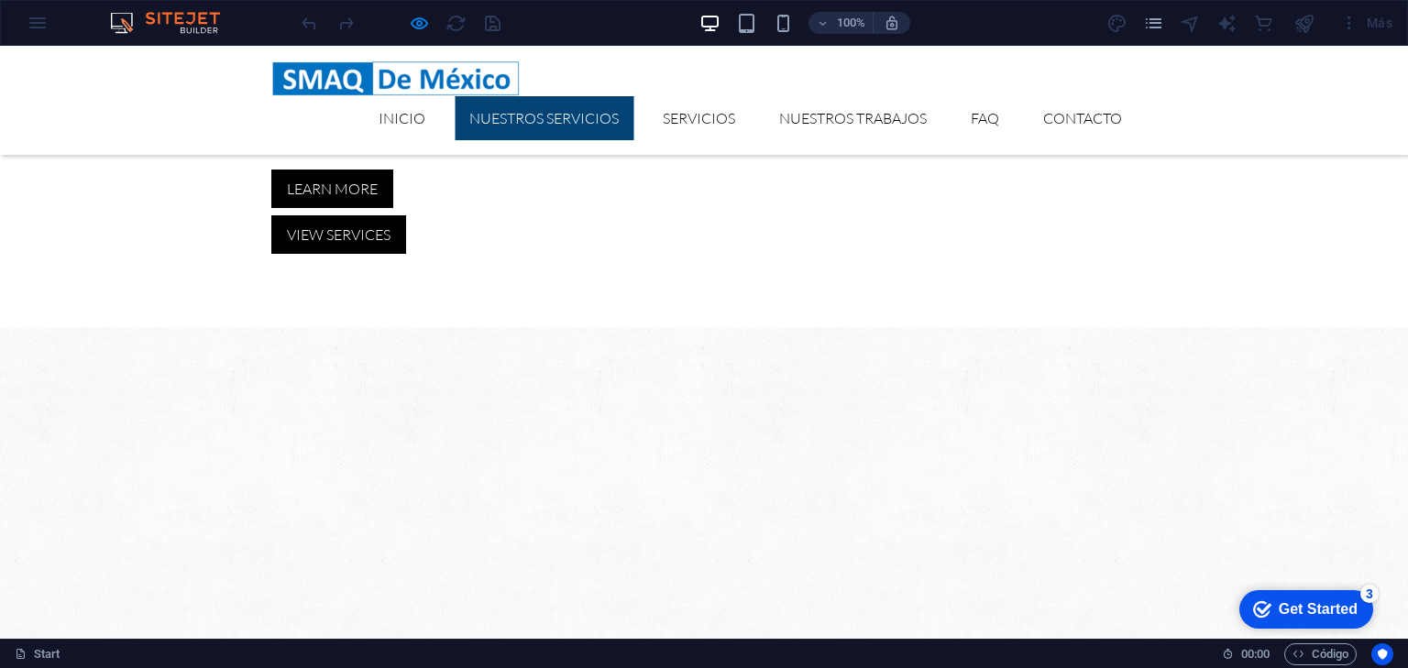
click at [506, 120] on link "Nuestros Servicios" at bounding box center [544, 118] width 179 height 44
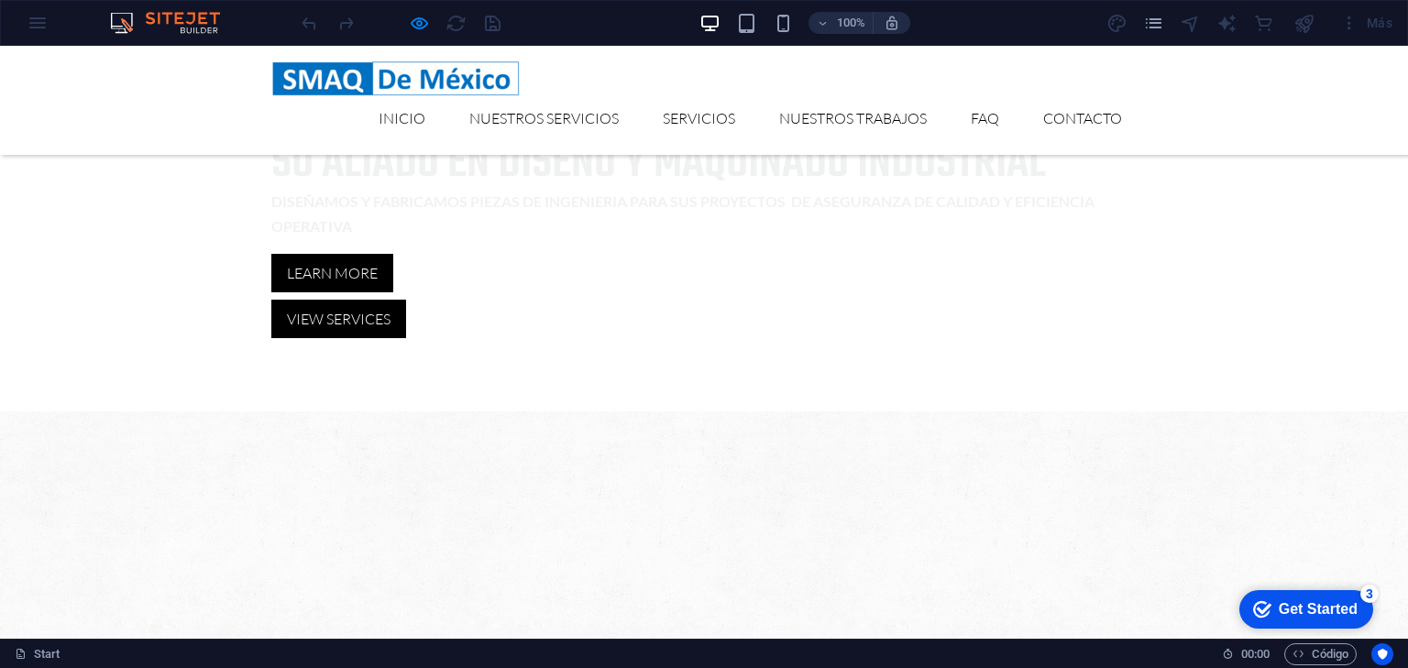
scroll to position [759, 0]
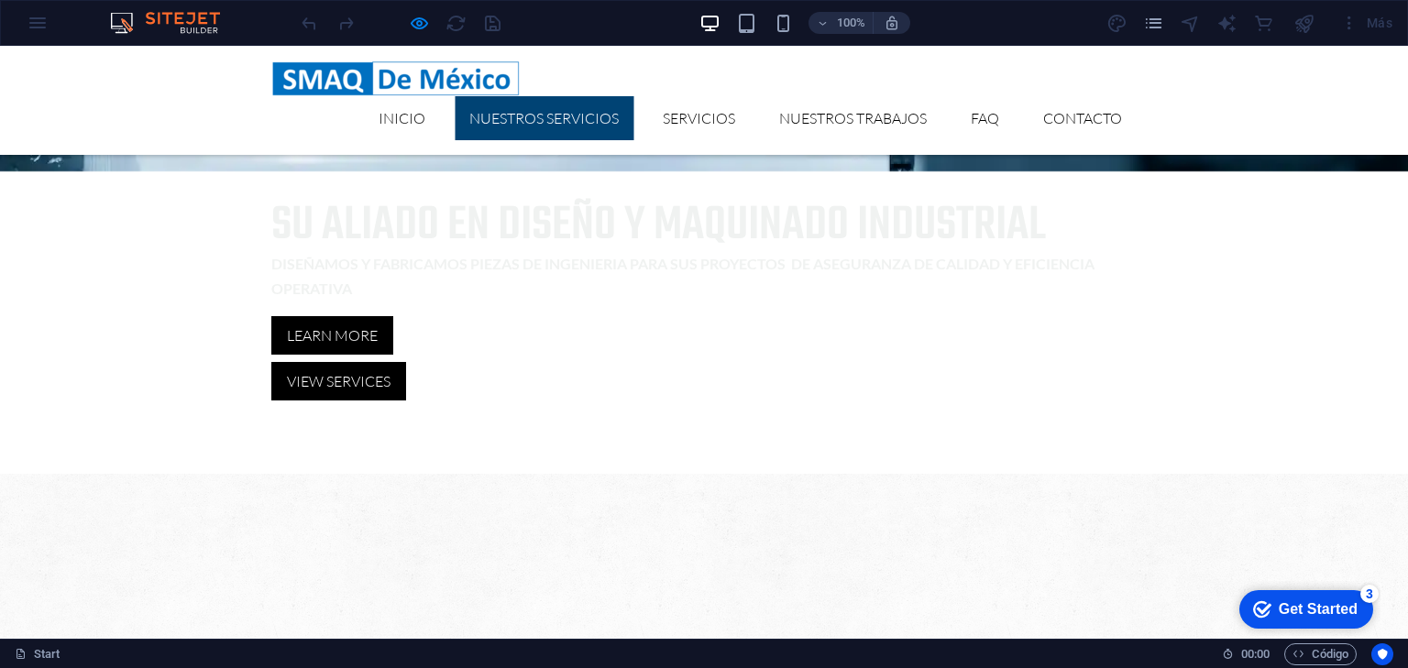
click at [487, 110] on link "Nuestros Servicios" at bounding box center [544, 118] width 179 height 44
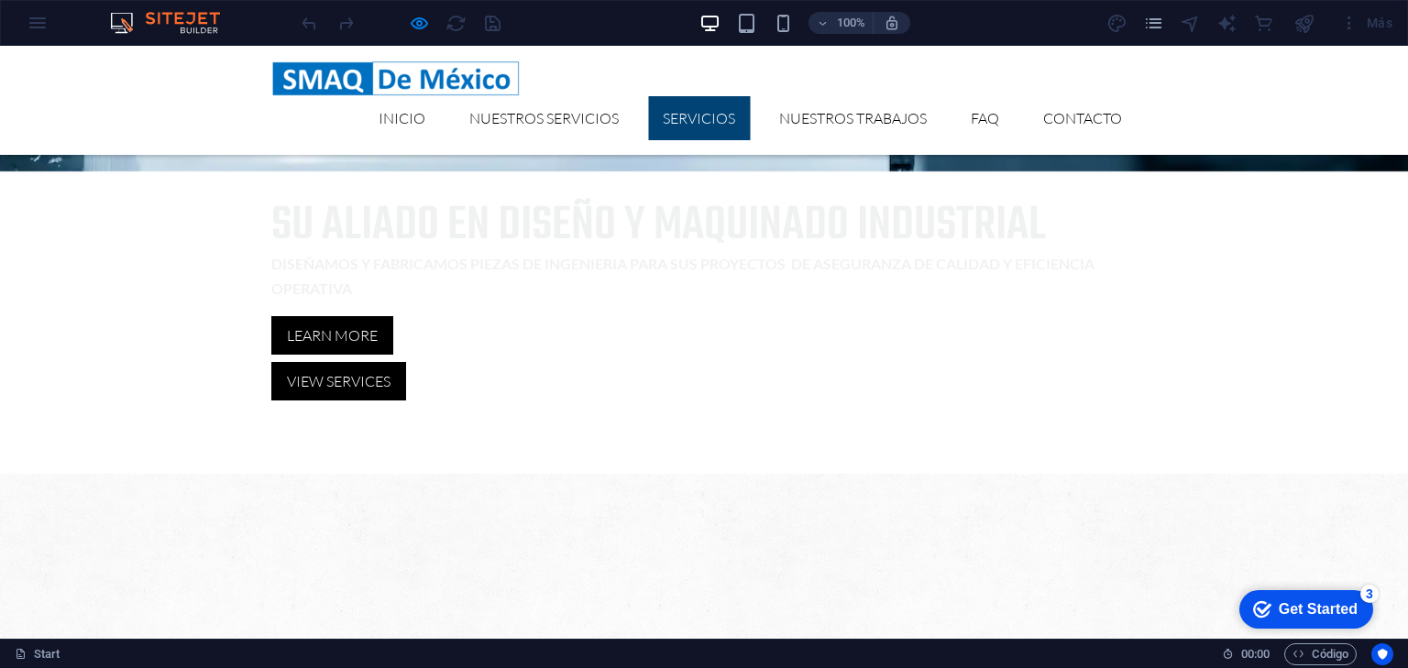
click at [687, 110] on link "Servicios" at bounding box center [699, 118] width 102 height 44
click at [687, 113] on link "Servicios" at bounding box center [699, 118] width 102 height 44
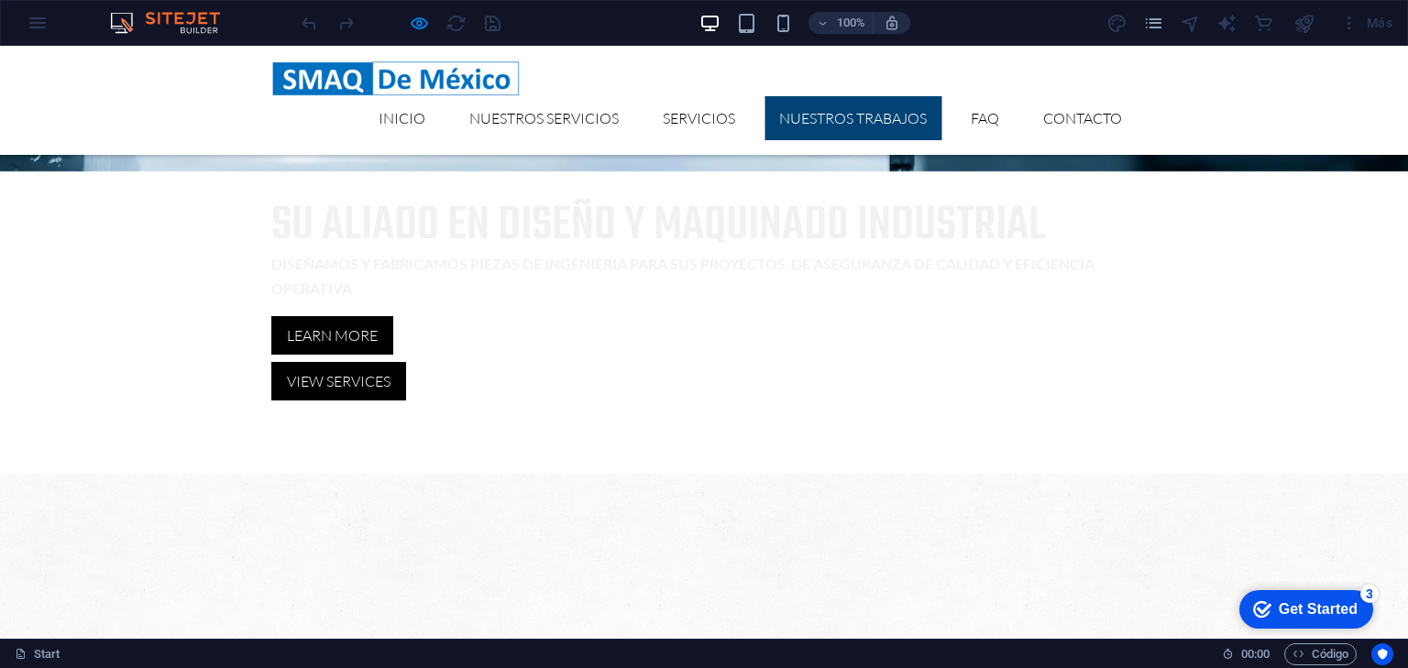
click at [781, 114] on link "Nuestros trabajos" at bounding box center [853, 118] width 177 height 44
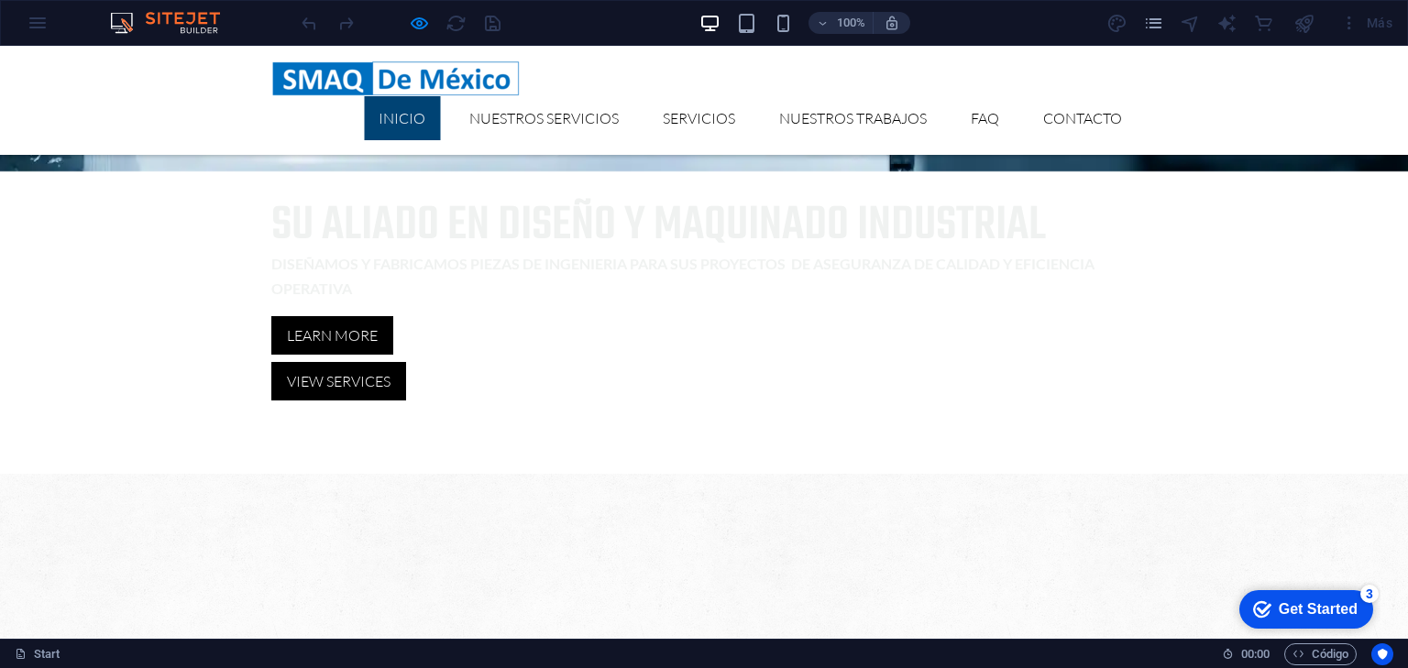
click at [425, 116] on link "Inicio" at bounding box center [402, 118] width 76 height 44
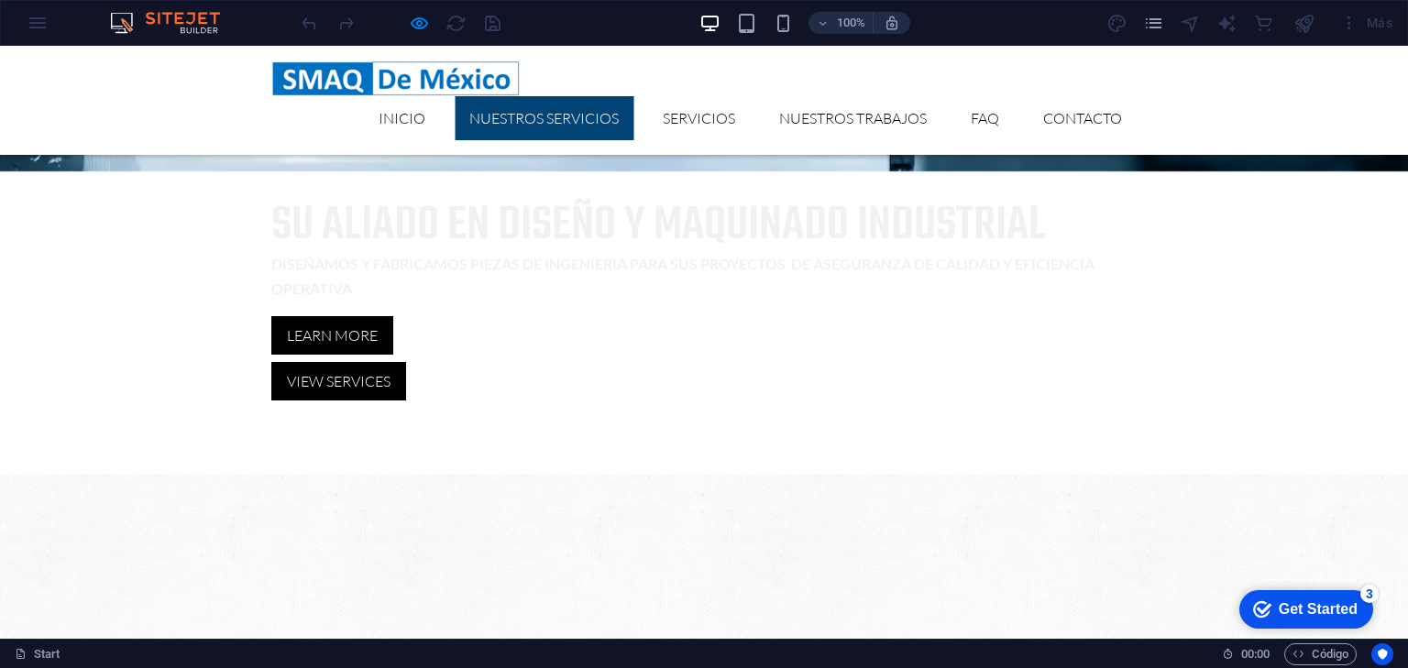
click at [542, 125] on link "Nuestros Servicios" at bounding box center [544, 118] width 179 height 44
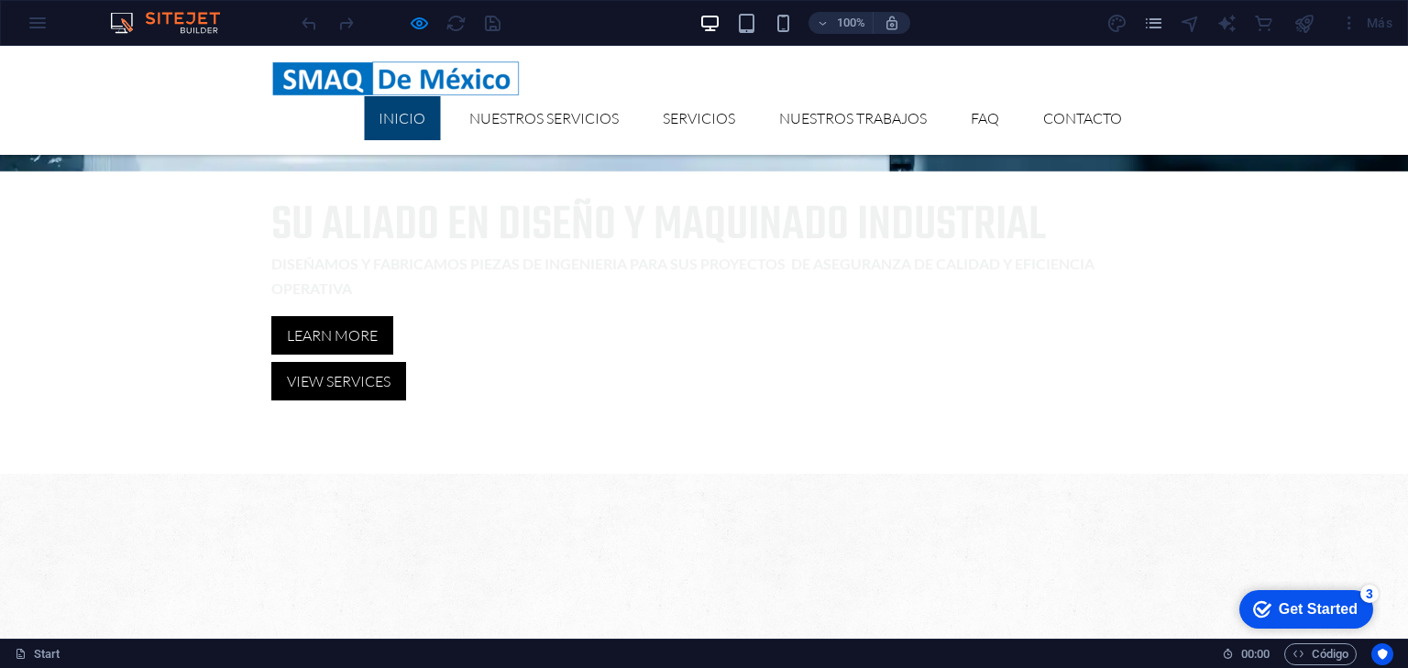
click at [385, 106] on link "Inicio" at bounding box center [402, 118] width 76 height 44
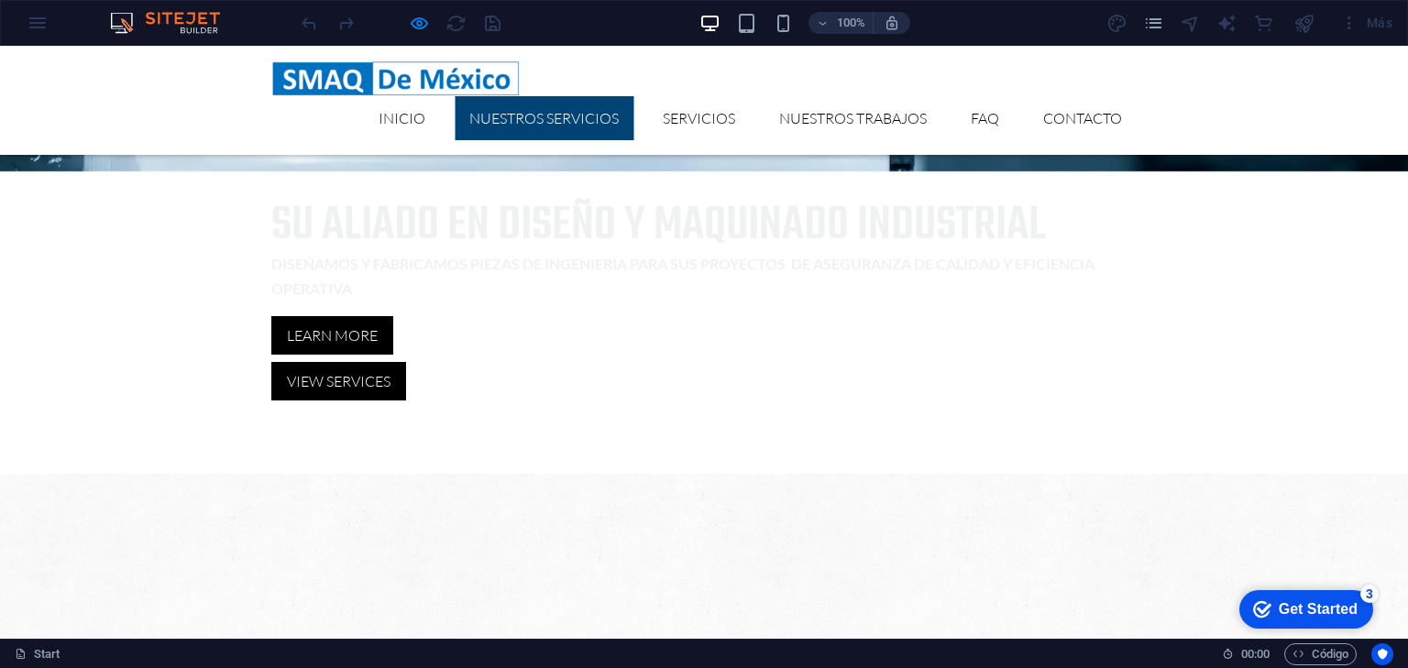
click at [532, 116] on link "Nuestros Servicios" at bounding box center [544, 118] width 179 height 44
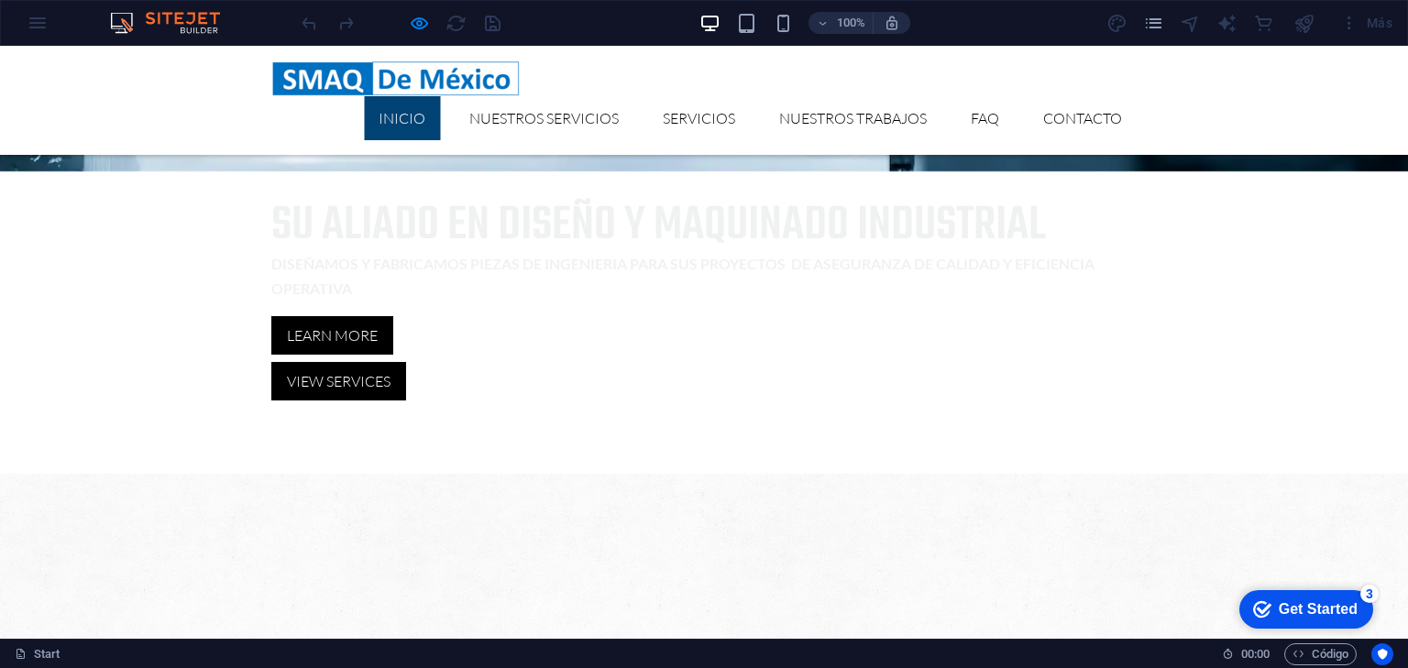
click at [425, 122] on link "Inicio" at bounding box center [402, 118] width 76 height 44
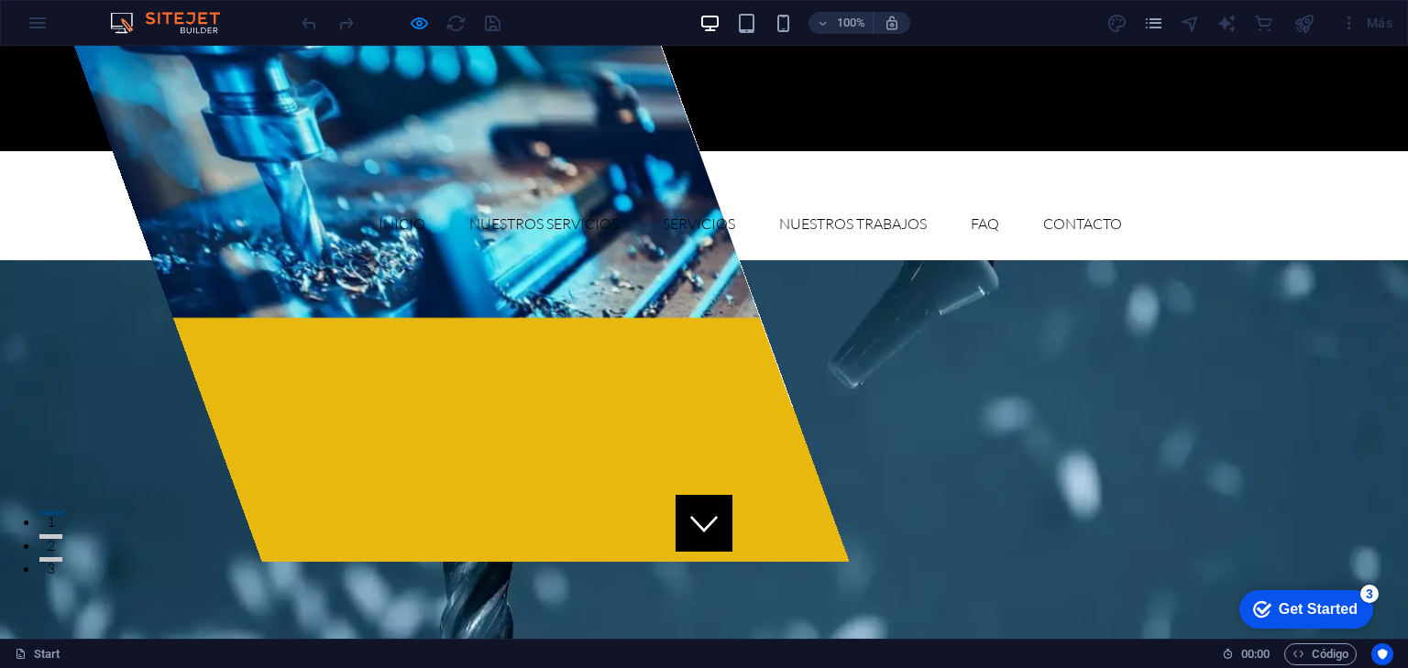
scroll to position [0, 0]
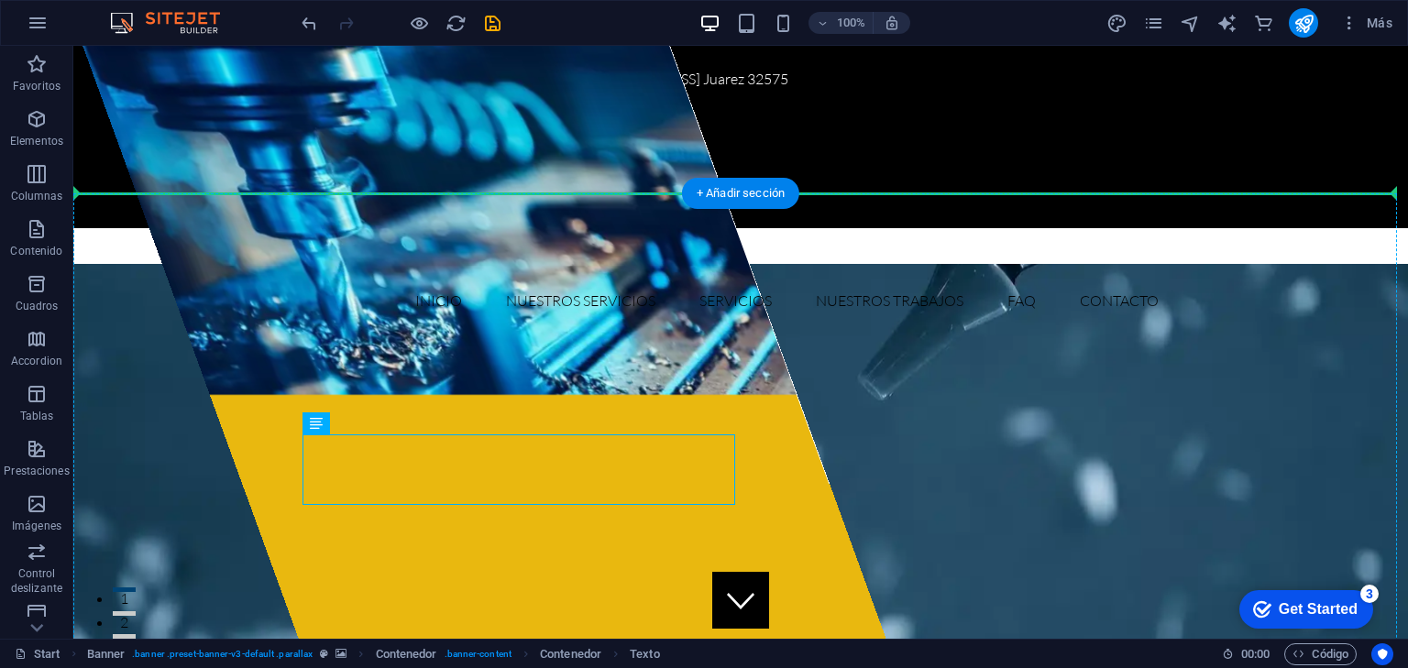
drag, startPoint x: 408, startPoint y: 468, endPoint x: 1059, endPoint y: 370, distance: 658.3
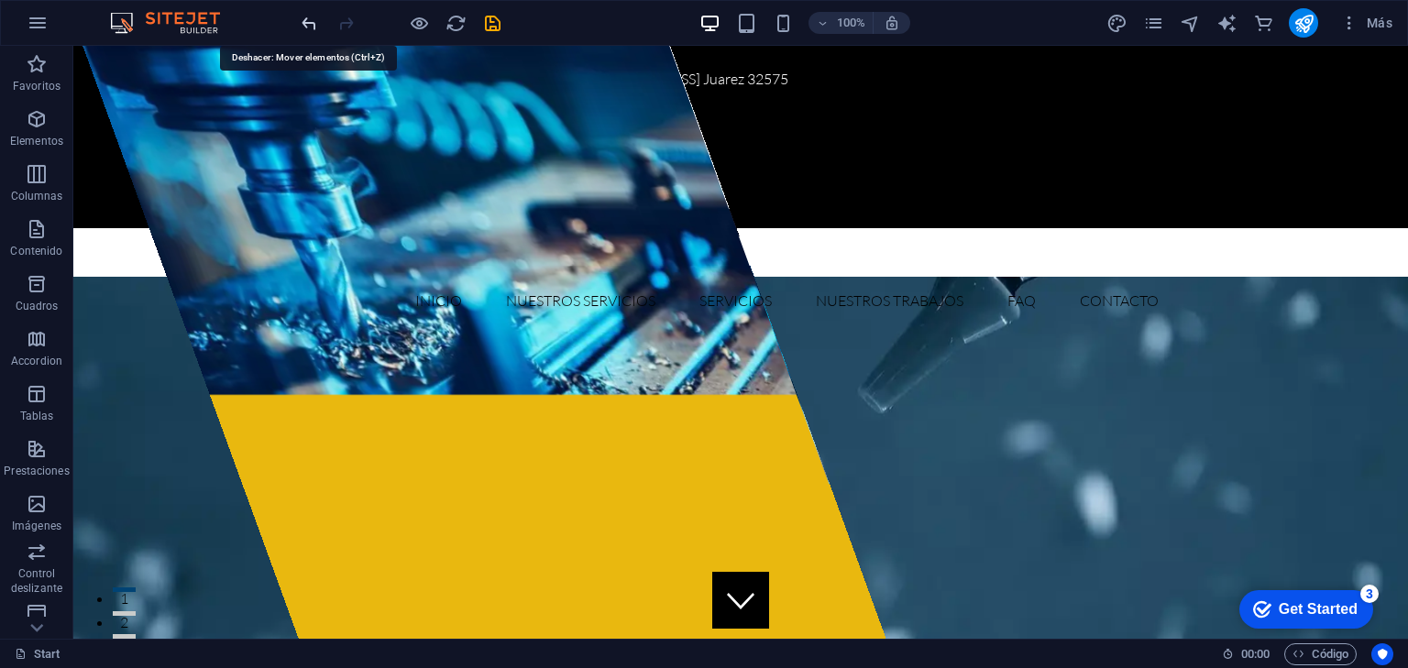
click at [0, 0] on icon "undo" at bounding box center [0, 0] width 0 height 0
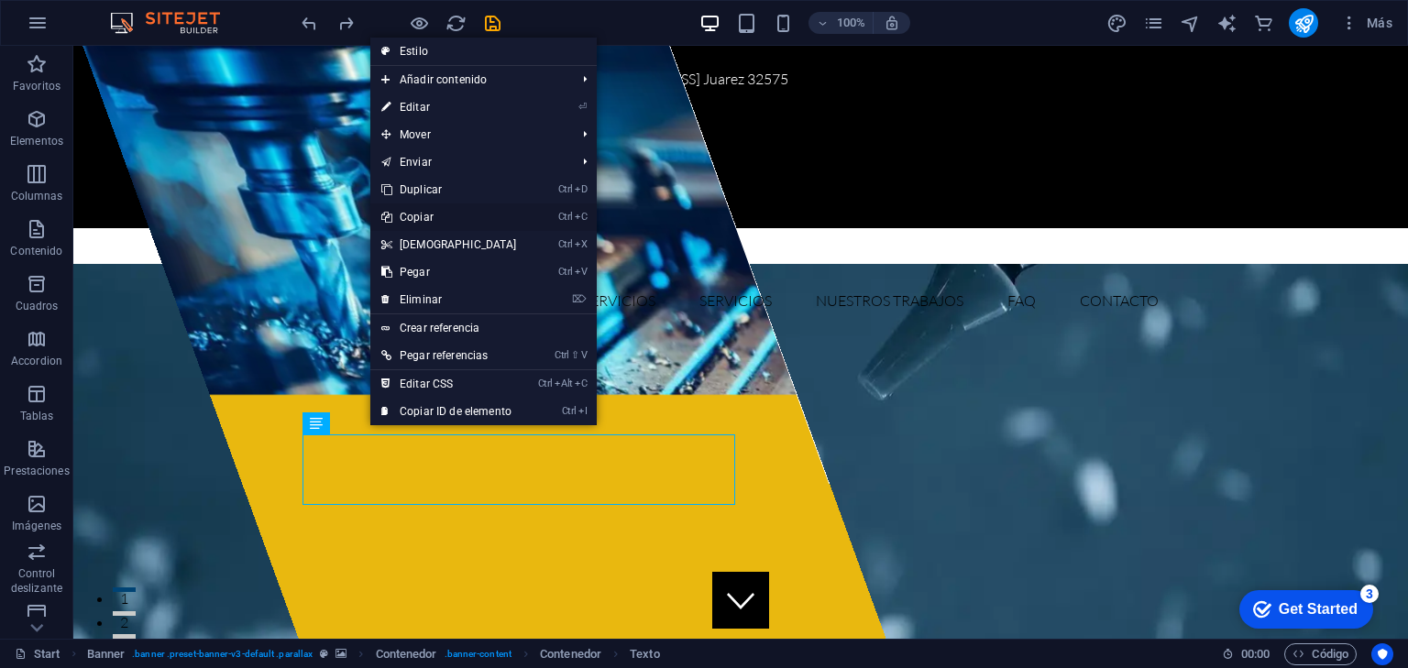
click at [436, 218] on link "Ctrl C Copiar" at bounding box center [449, 218] width 158 height 28
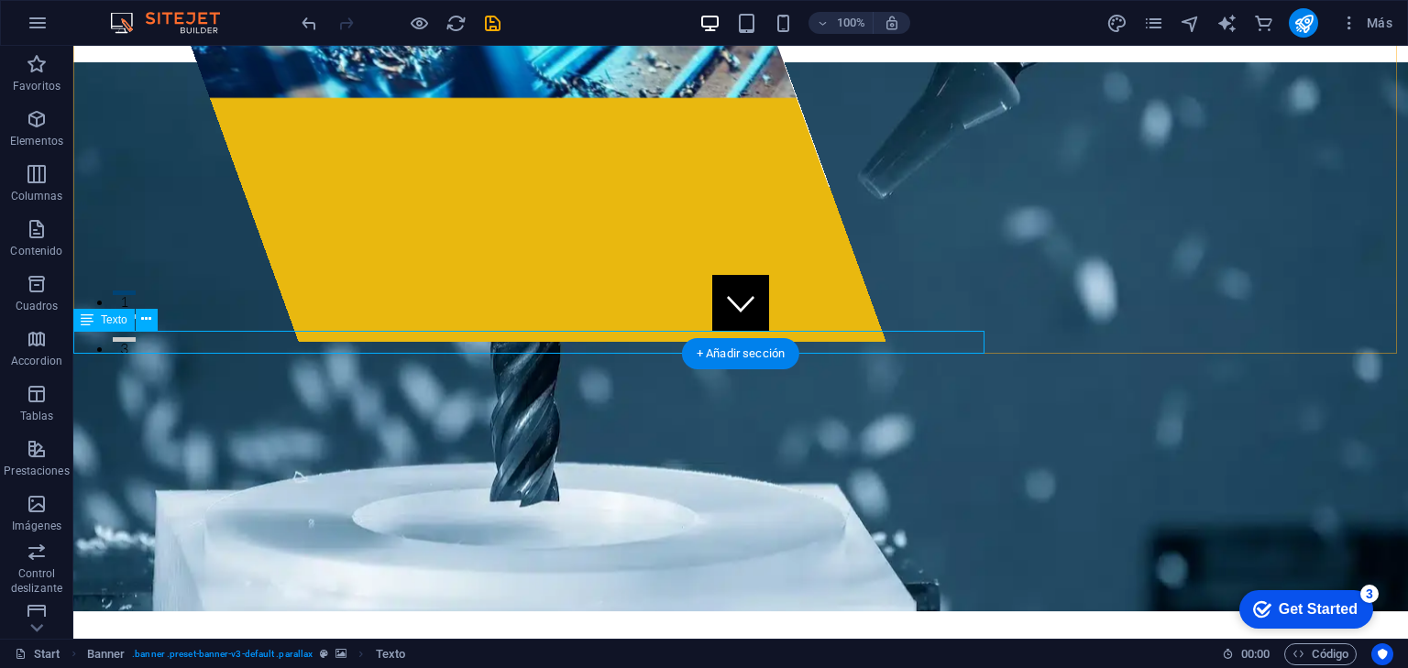
scroll to position [343, 0]
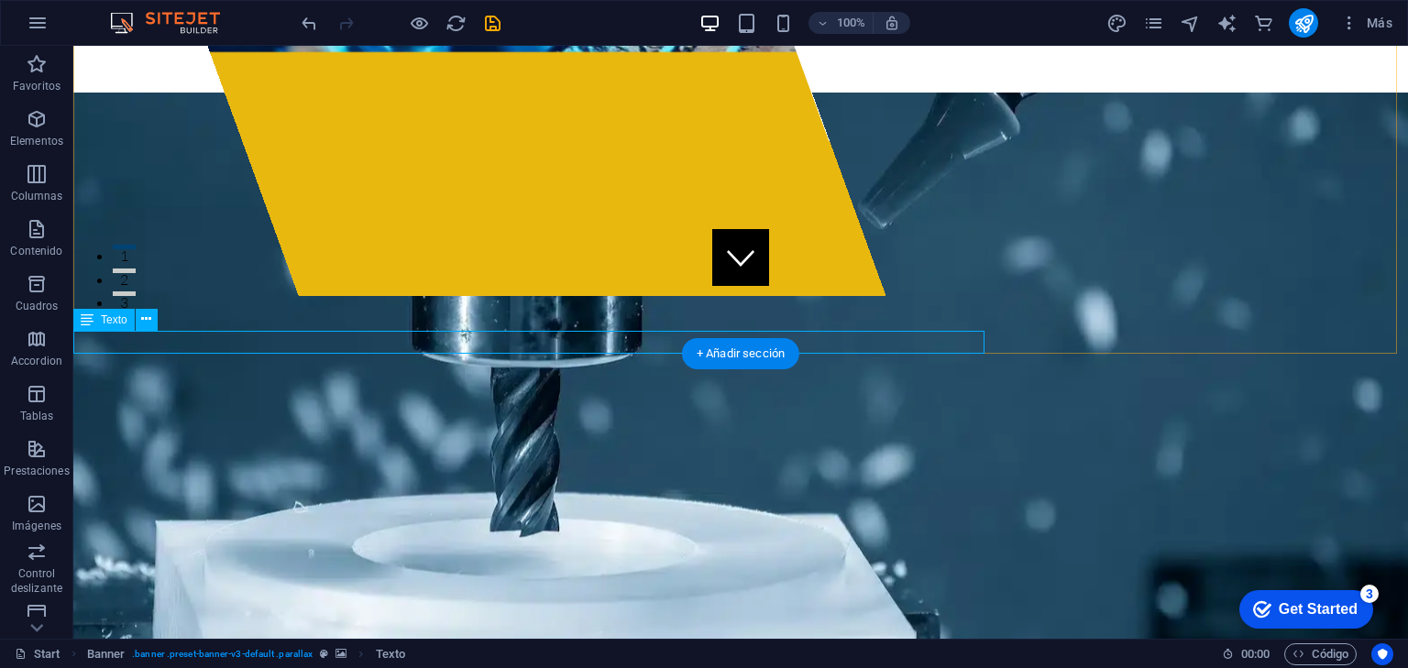
drag, startPoint x: 198, startPoint y: 367, endPoint x: 957, endPoint y: 161, distance: 786.6
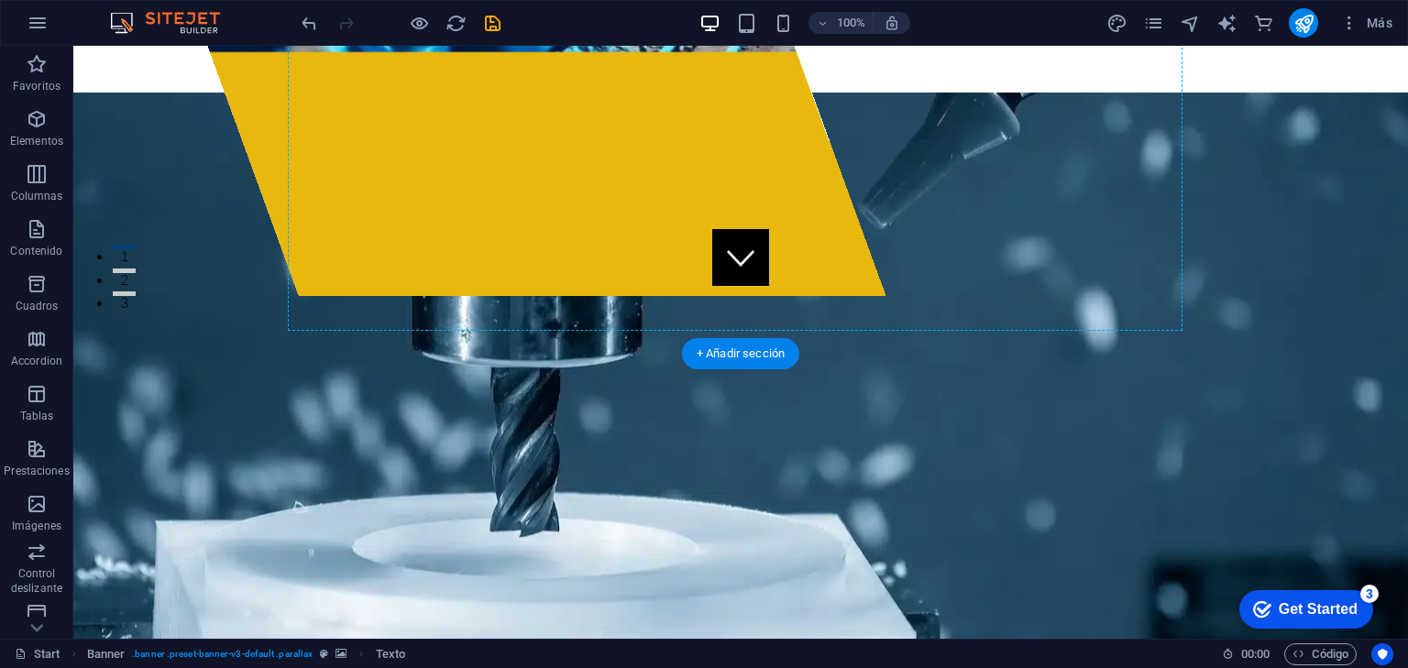
drag, startPoint x: 161, startPoint y: 365, endPoint x: 902, endPoint y: 215, distance: 755.9
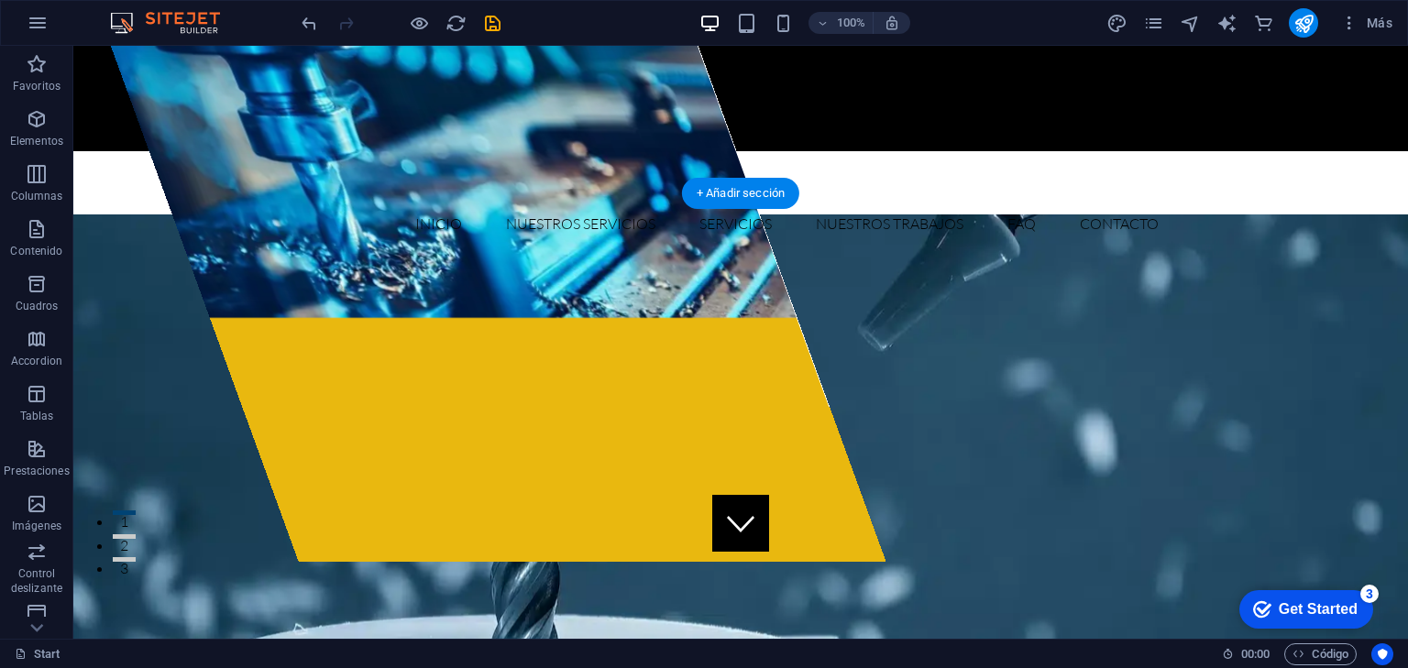
scroll to position [147, 0]
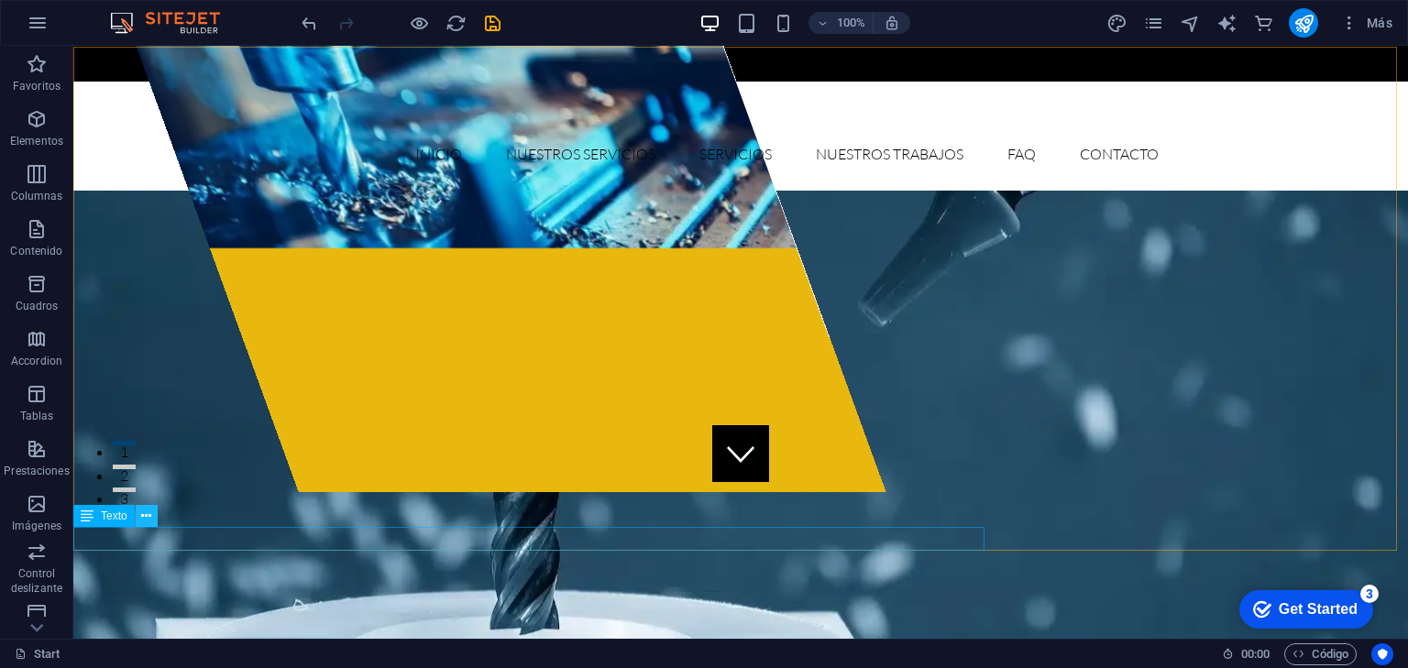
click at [147, 514] on icon at bounding box center [146, 516] width 10 height 19
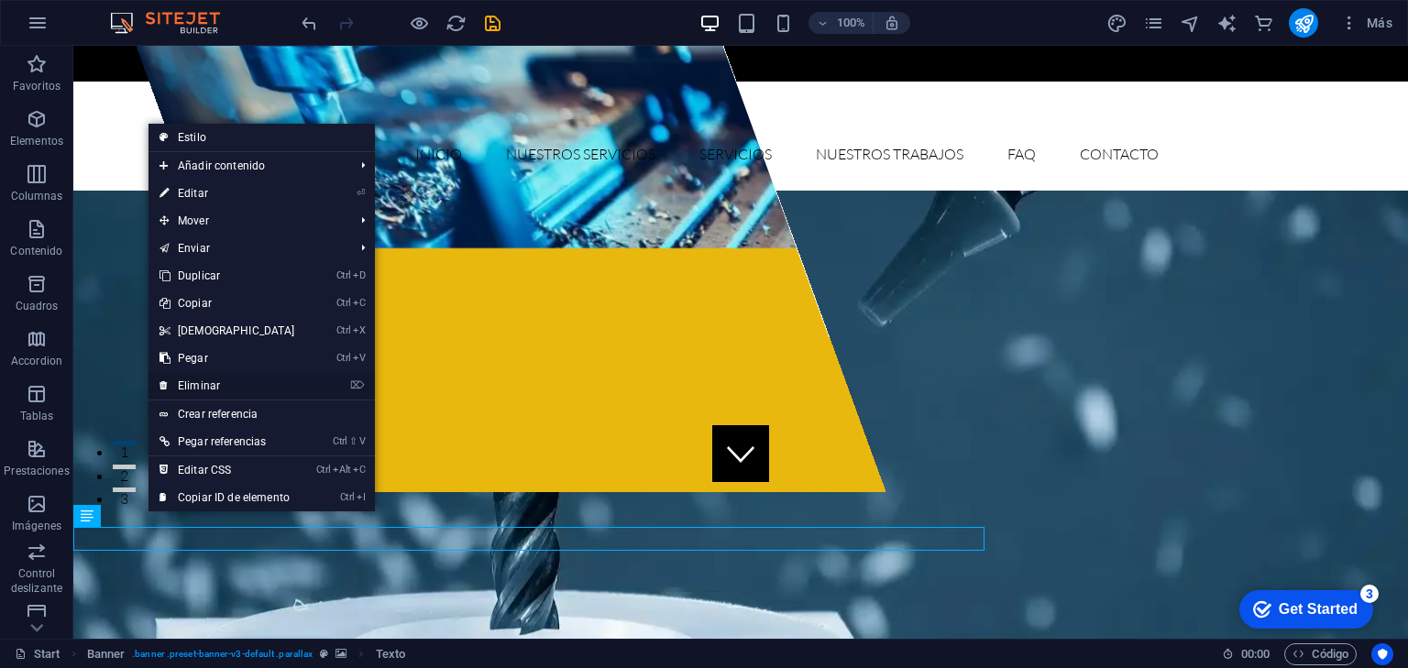
click at [237, 385] on link "⌦ Eliminar" at bounding box center [228, 386] width 158 height 28
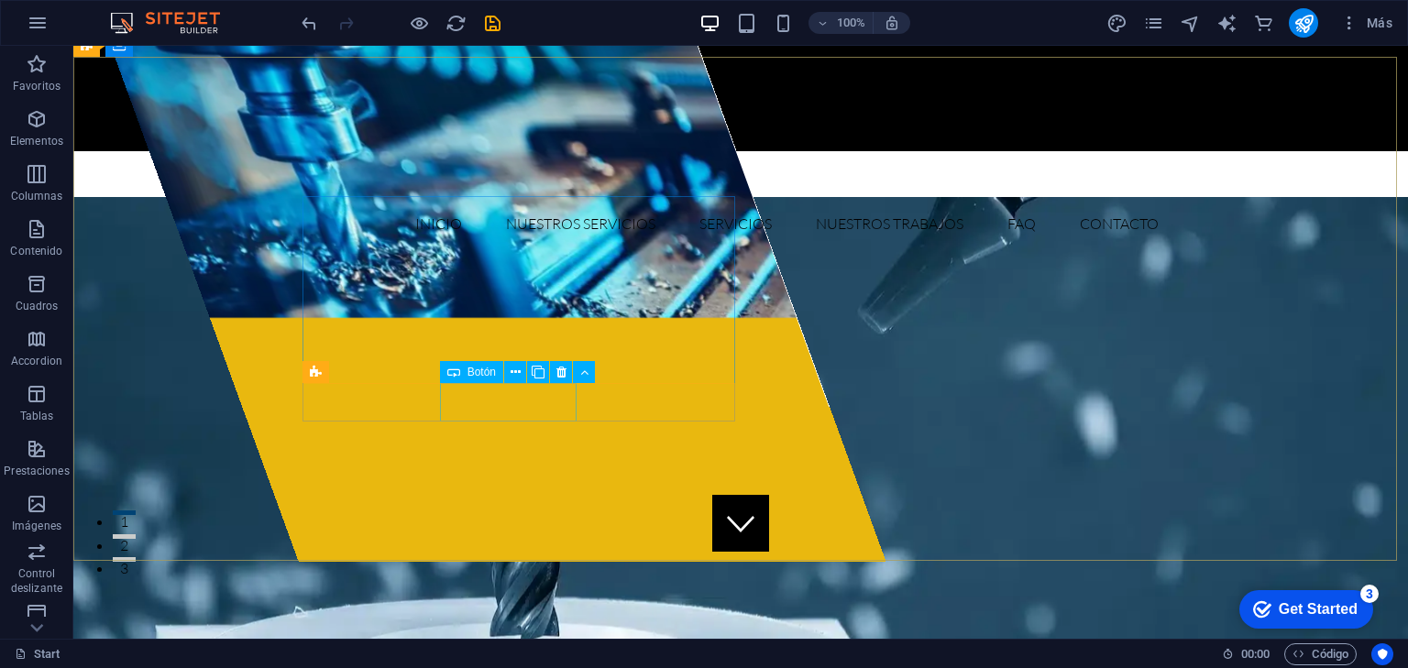
scroll to position [0, 0]
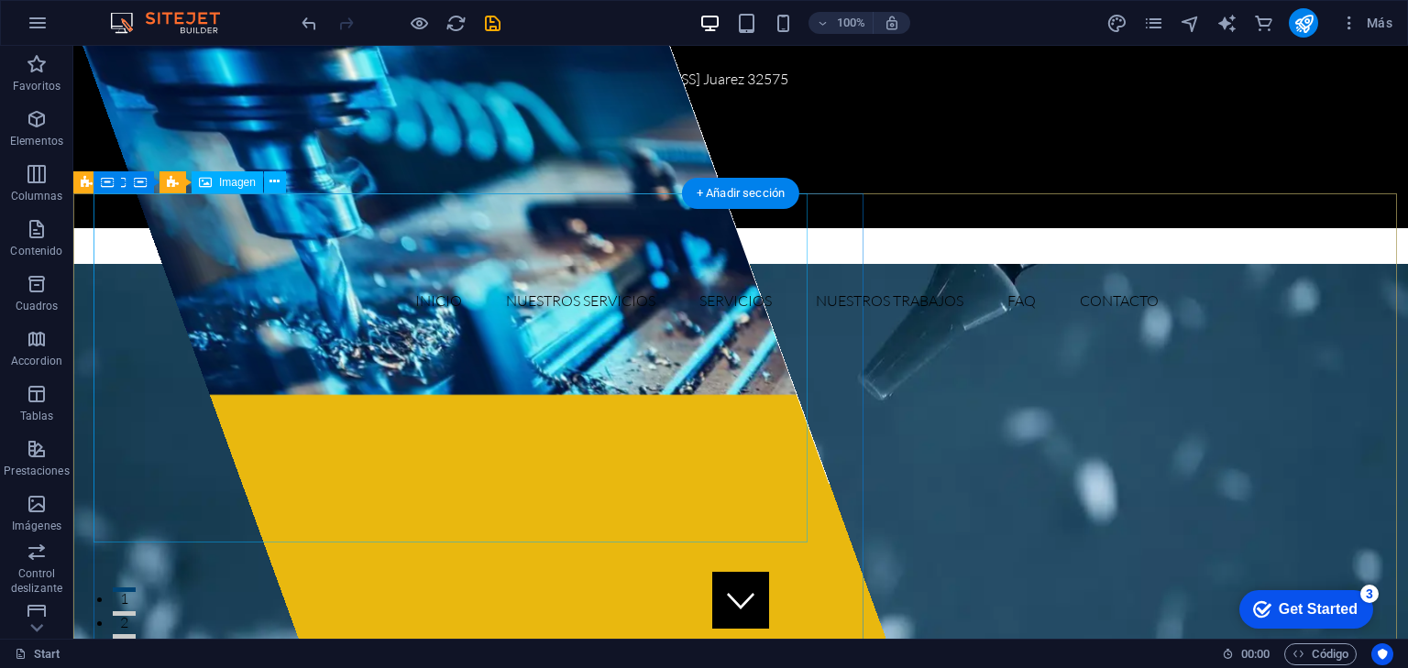
click at [470, 330] on figure at bounding box center [440, 220] width 714 height 349
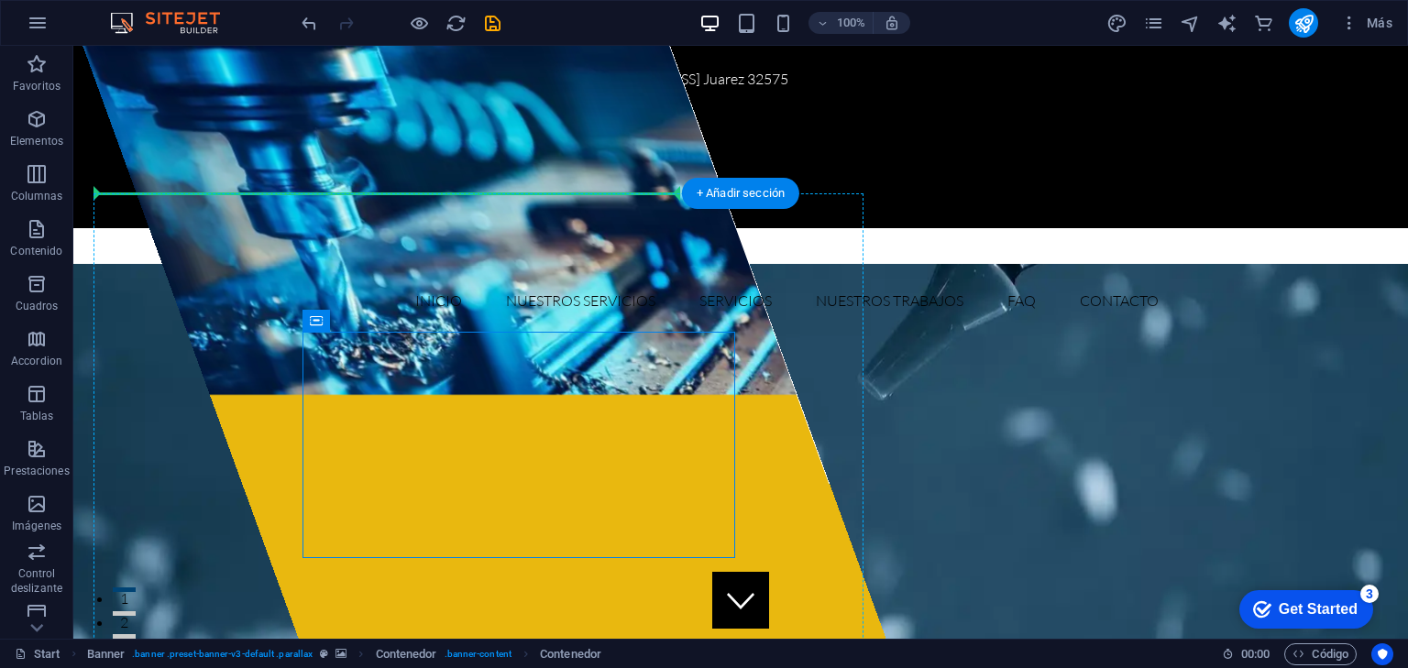
drag, startPoint x: 387, startPoint y: 368, endPoint x: 315, endPoint y: 244, distance: 143.0
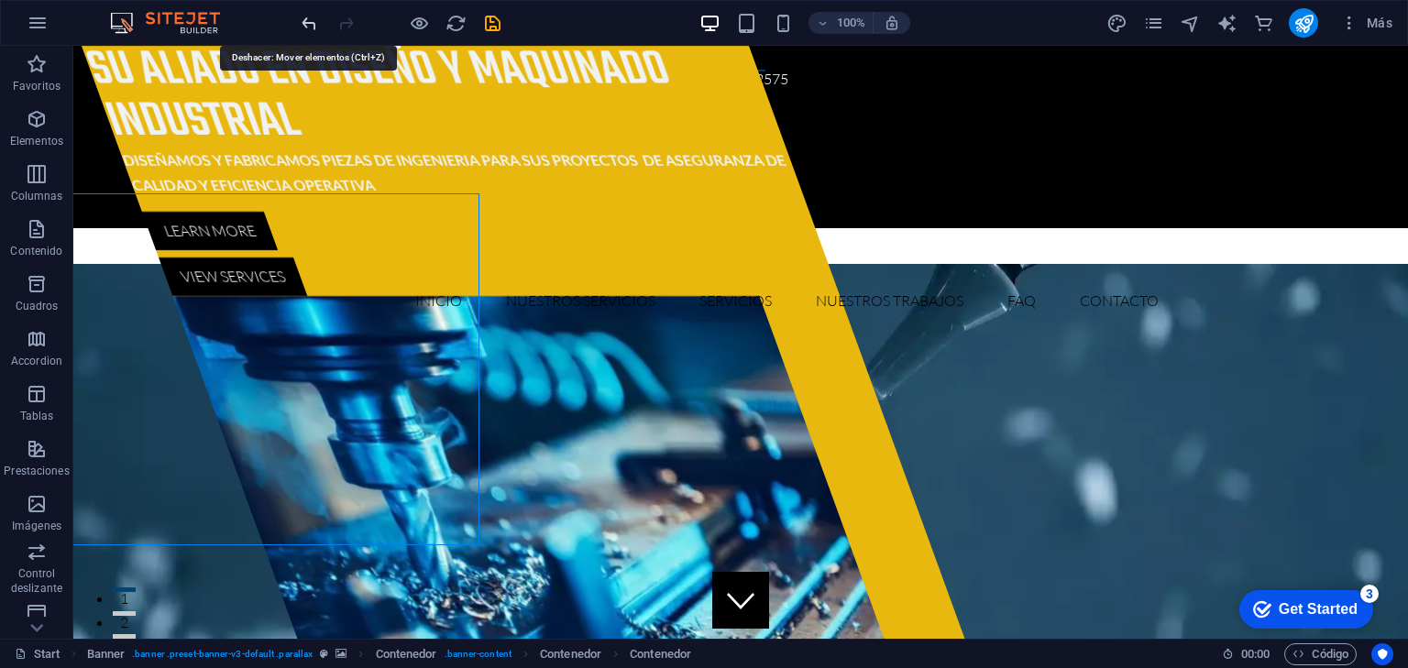
click at [0, 0] on icon "undo" at bounding box center [0, 0] width 0 height 0
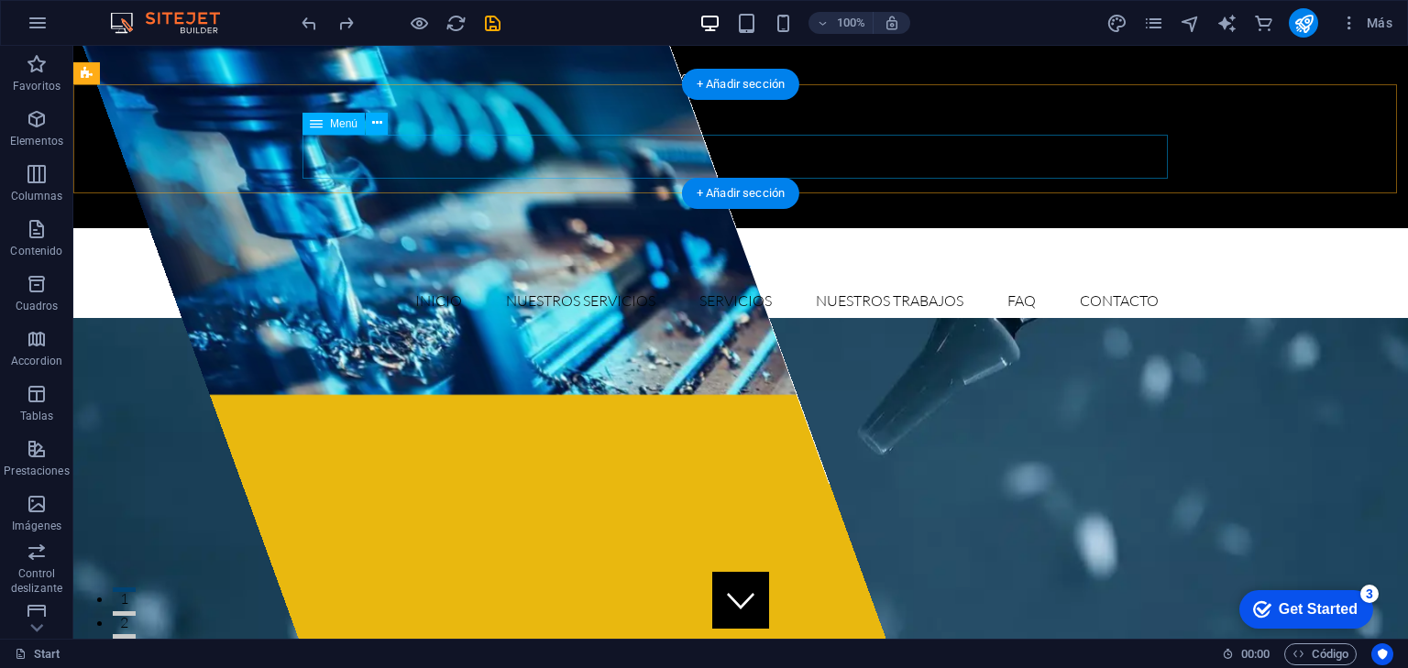
click at [431, 279] on nav "Inicio Nuestros Servicios Servicios Nuestros trabajos FAQ Contacto" at bounding box center [741, 301] width 866 height 44
click at [541, 279] on nav "Inicio Nuestros Servicios Servicios Nuestros trabajos FAQ Contacto" at bounding box center [741, 301] width 866 height 44
select select
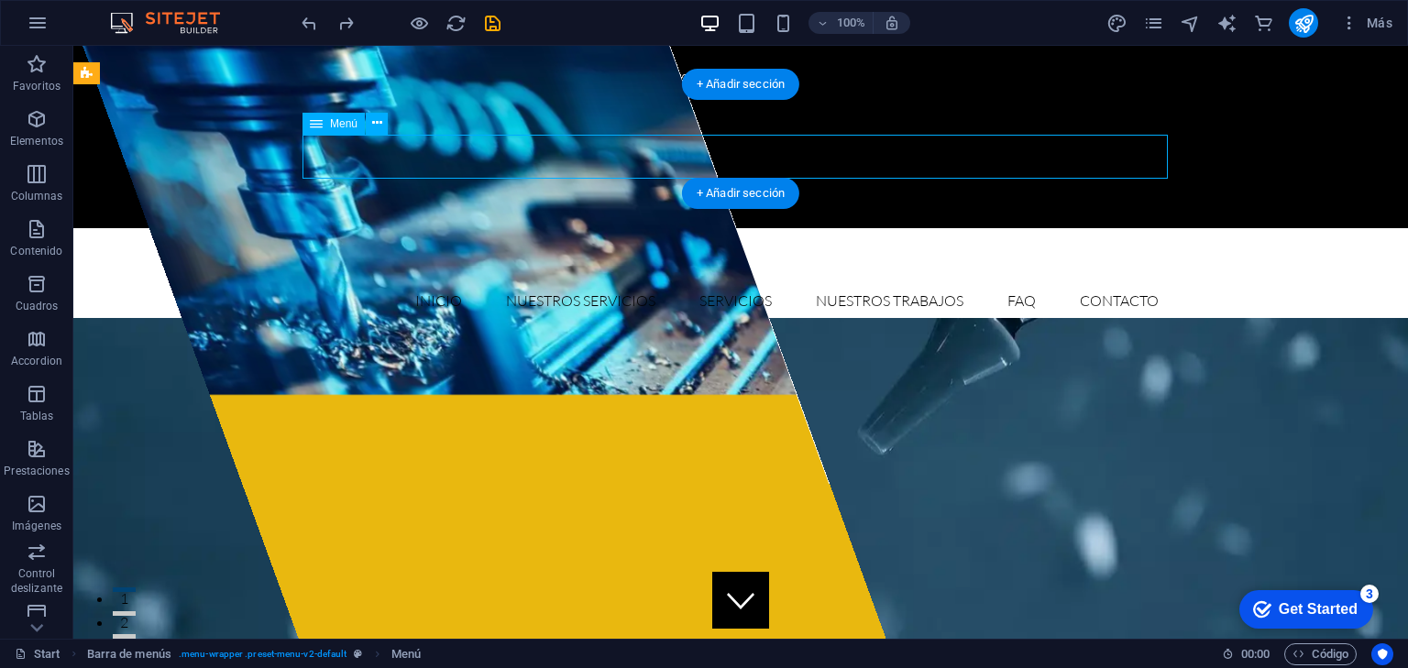
select select
